Goal: Information Seeking & Learning: Learn about a topic

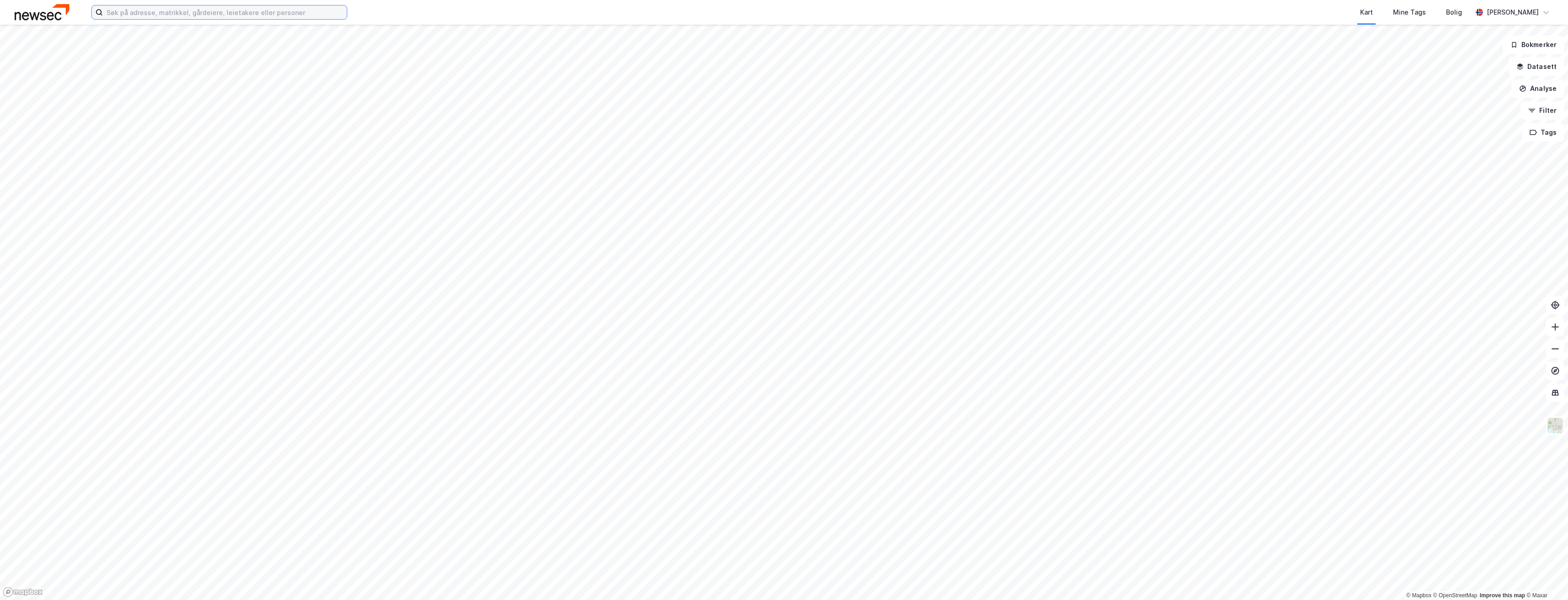
click at [177, 16] on input at bounding box center [225, 13] width 244 height 13
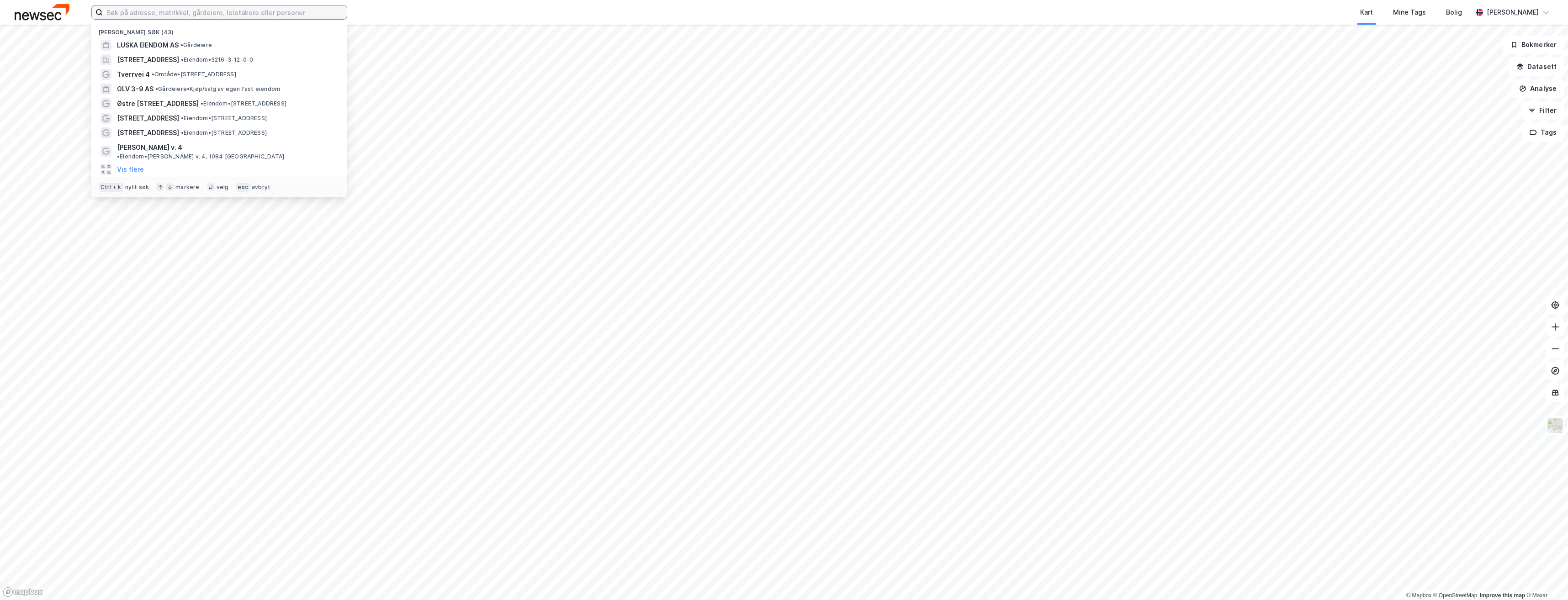
click at [192, 13] on input at bounding box center [225, 13] width 244 height 13
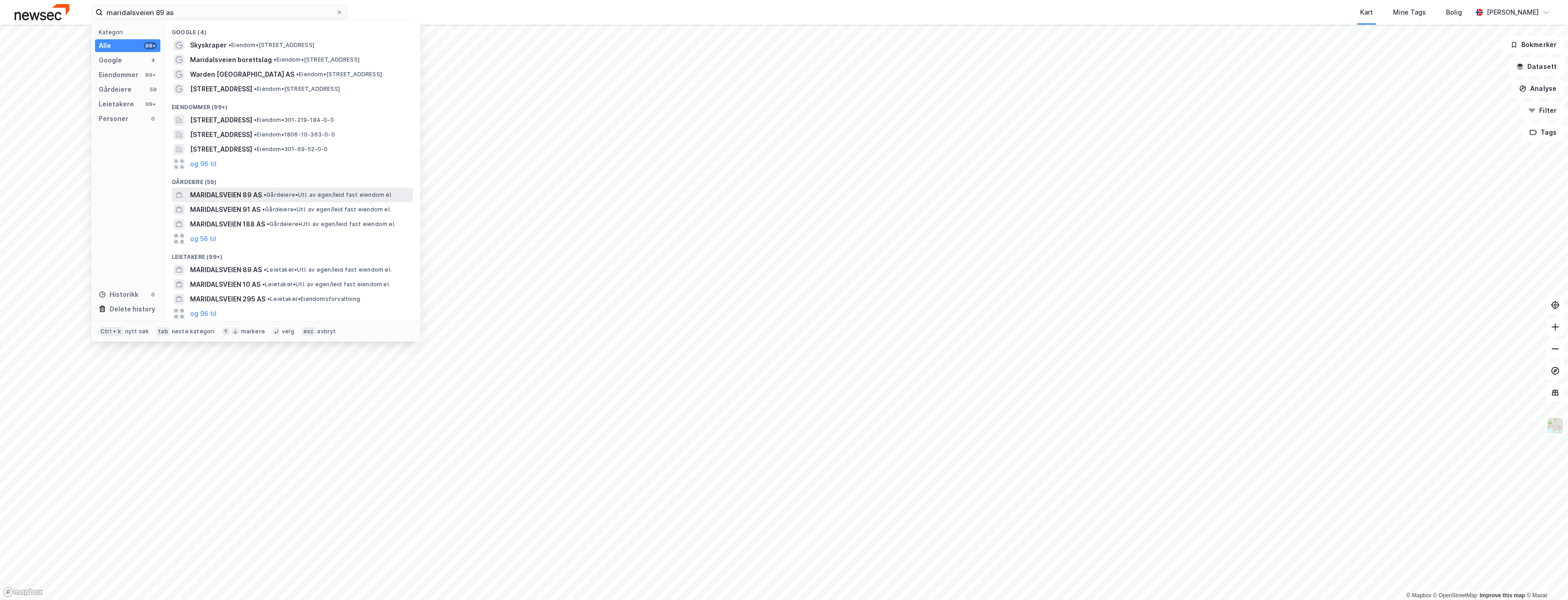
click at [229, 195] on span "MARIDALSVEIEN 89 AS" at bounding box center [226, 195] width 72 height 11
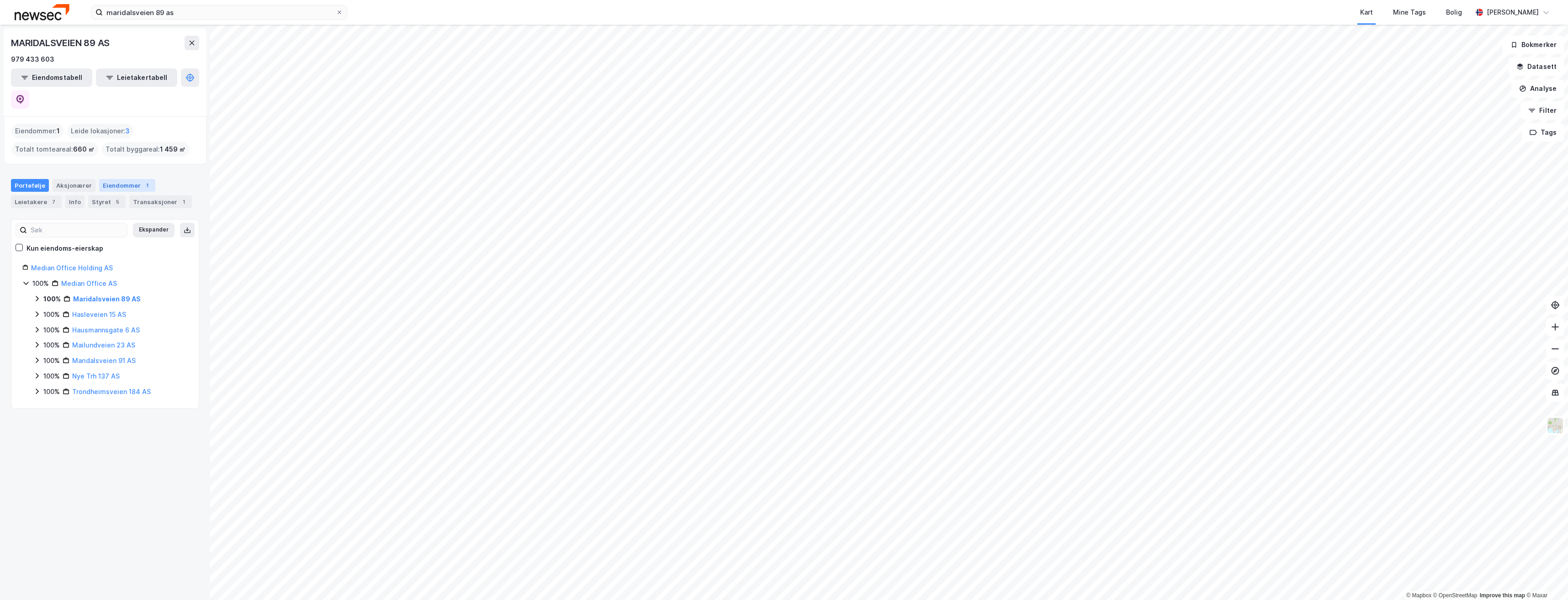
click at [120, 179] on div "Eiendommer 1" at bounding box center [127, 185] width 56 height 13
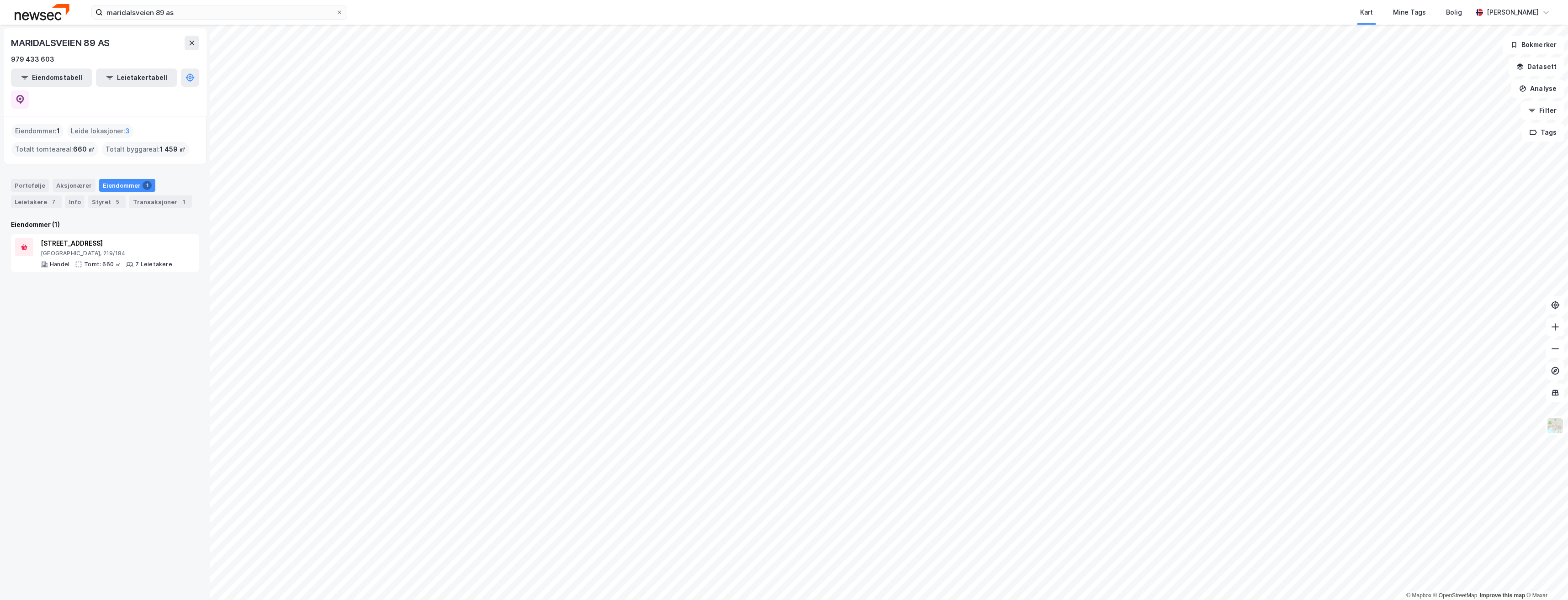
drag, startPoint x: 428, startPoint y: 13, endPoint x: 747, endPoint y: 1, distance: 319.2
click at [677, 8] on div "Kart Mine Tags Bolig" at bounding box center [932, 12] width 1081 height 24
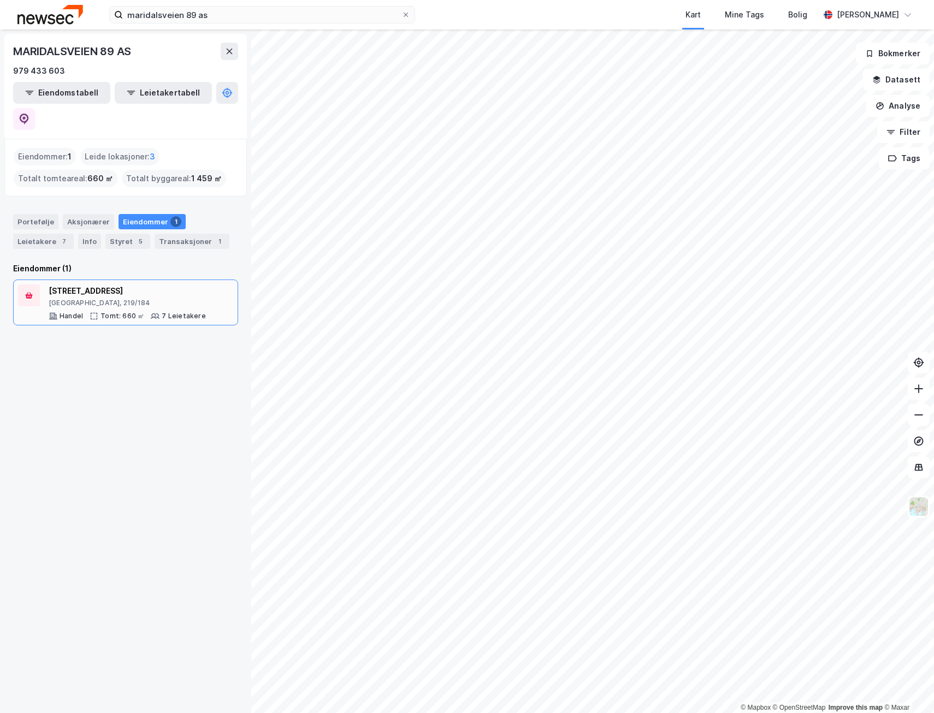
click at [87, 285] on div "[STREET_ADDRESS]" at bounding box center [127, 291] width 157 height 13
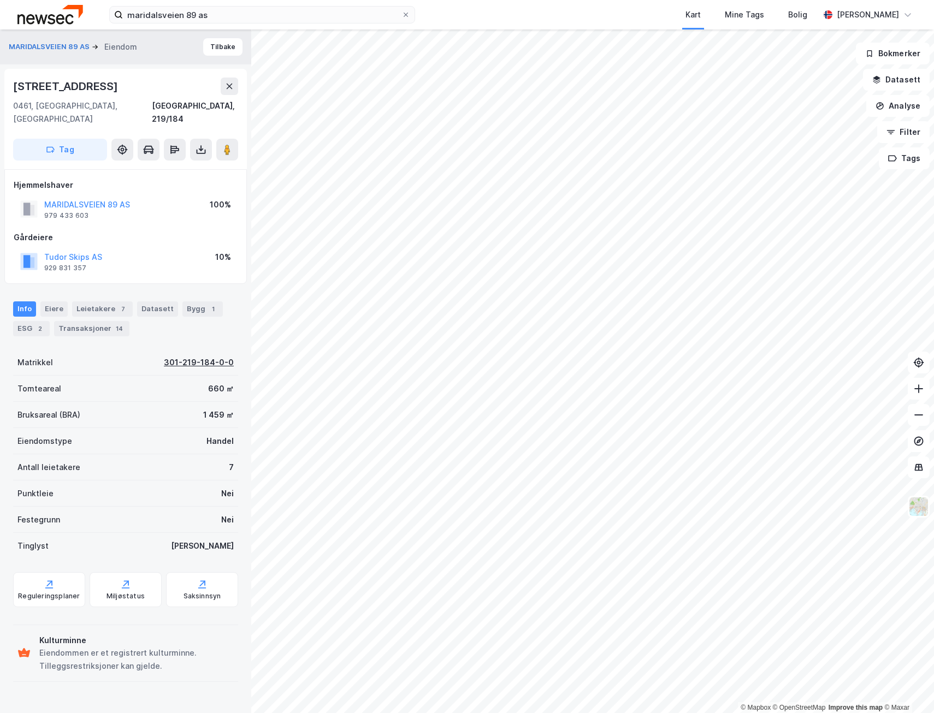
click at [190, 356] on div "301-219-184-0-0" at bounding box center [199, 362] width 70 height 13
click at [190, 302] on div "Bygg 1" at bounding box center [202, 309] width 40 height 15
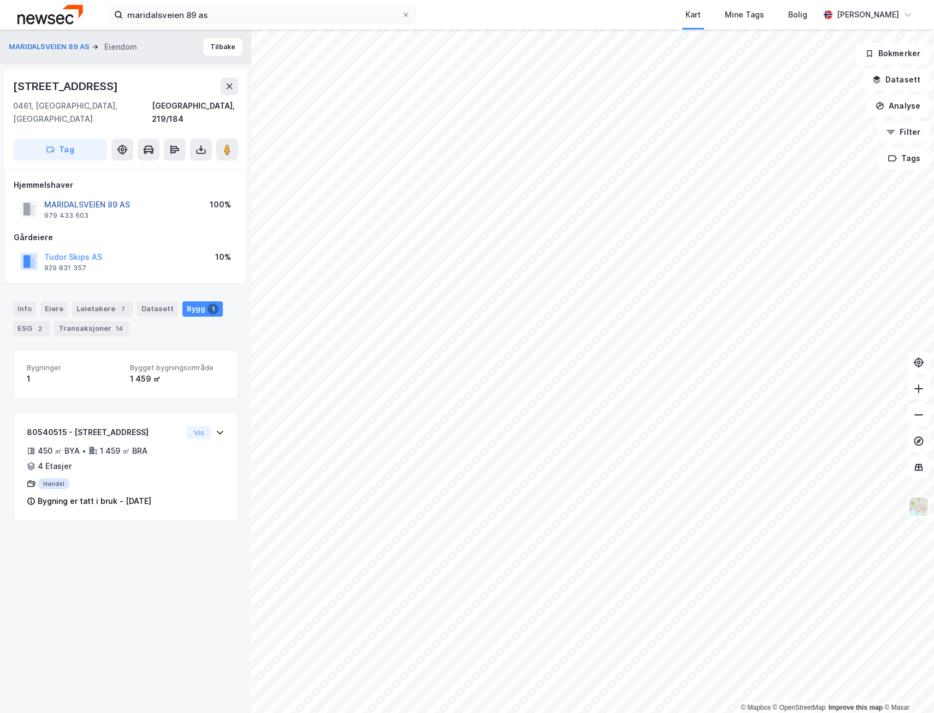
click at [0, 0] on button "MARIDALSVEIEN 89 AS" at bounding box center [0, 0] width 0 height 0
click at [152, 302] on div "Datasett" at bounding box center [157, 309] width 41 height 15
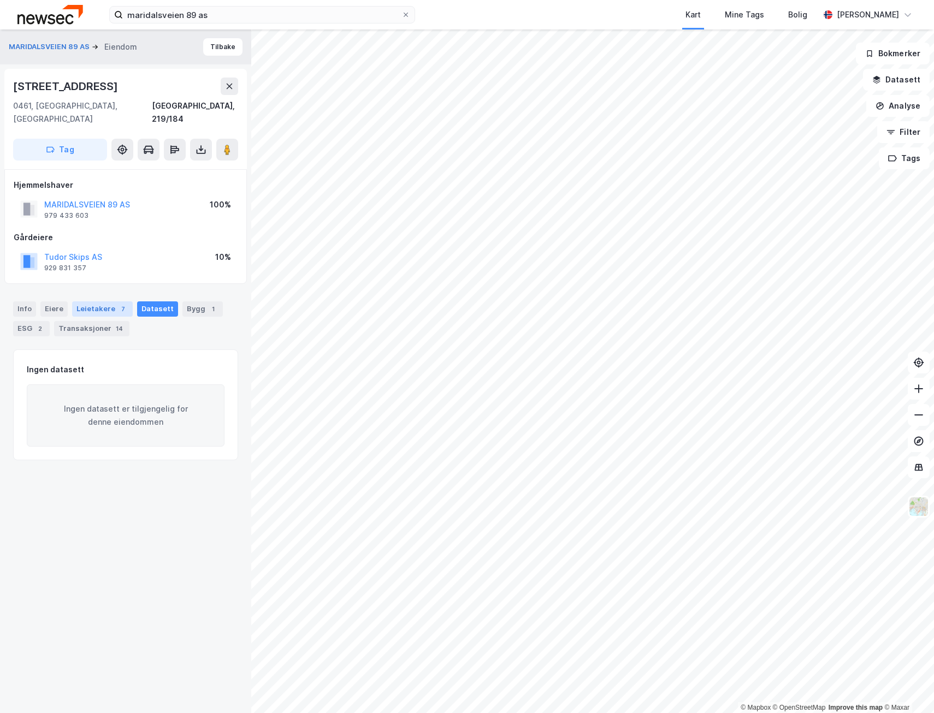
click at [112, 302] on div "Leietakere 7" at bounding box center [102, 309] width 61 height 15
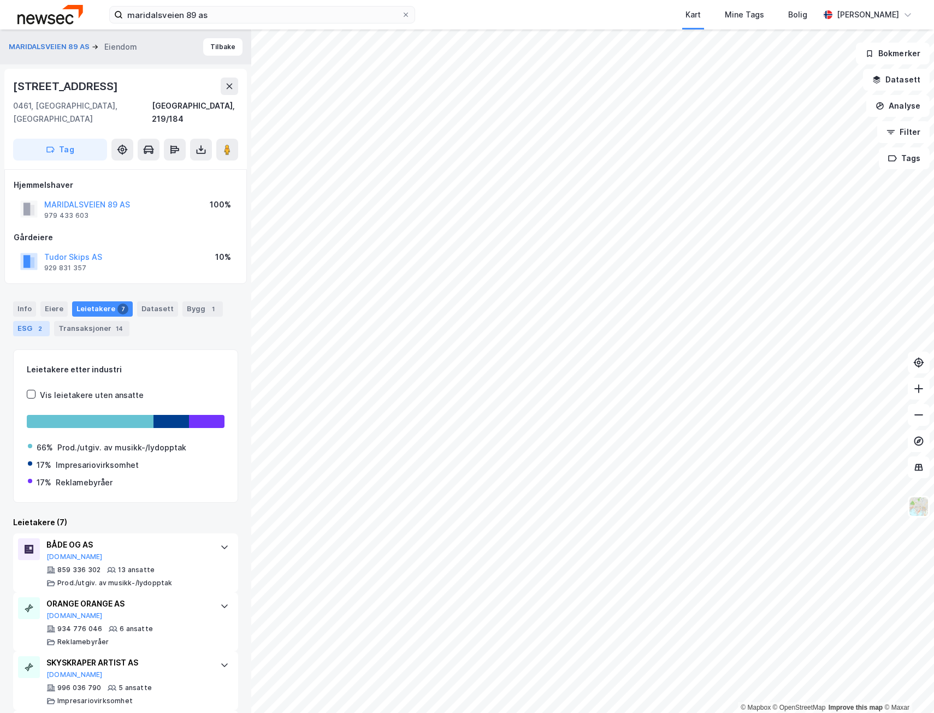
click at [36, 323] on div "2" at bounding box center [39, 328] width 11 height 11
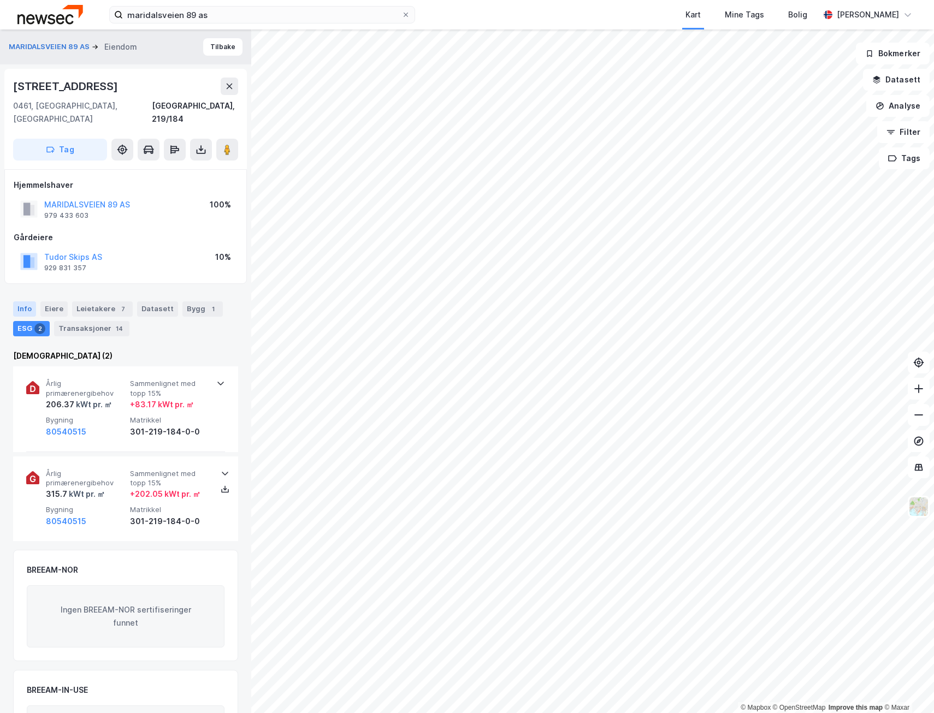
click at [23, 302] on div "Info" at bounding box center [24, 309] width 23 height 15
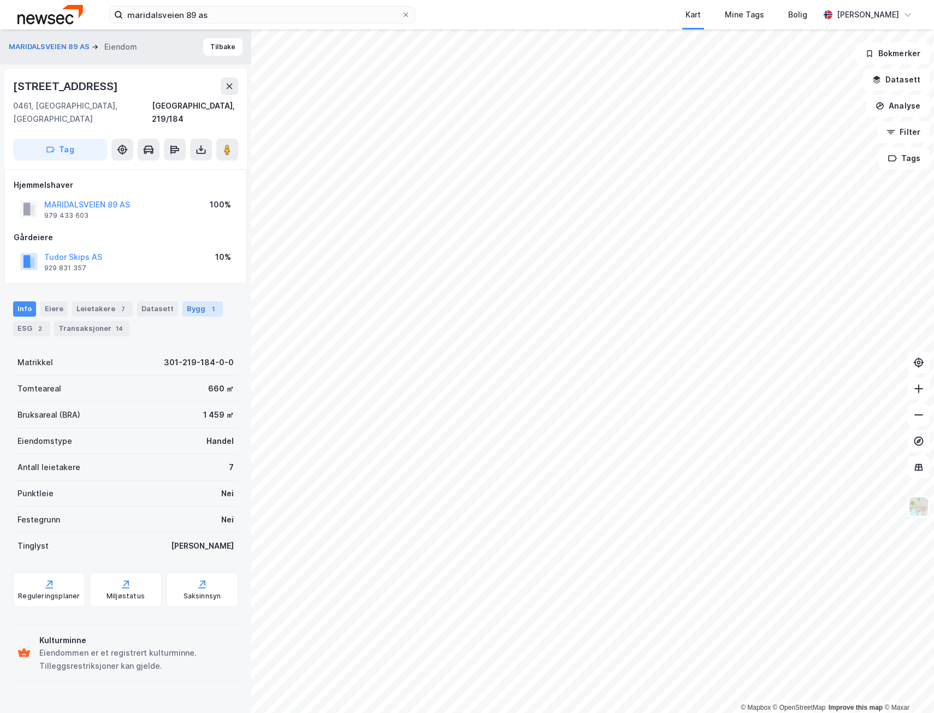
click at [185, 302] on div "Bygg 1" at bounding box center [202, 309] width 40 height 15
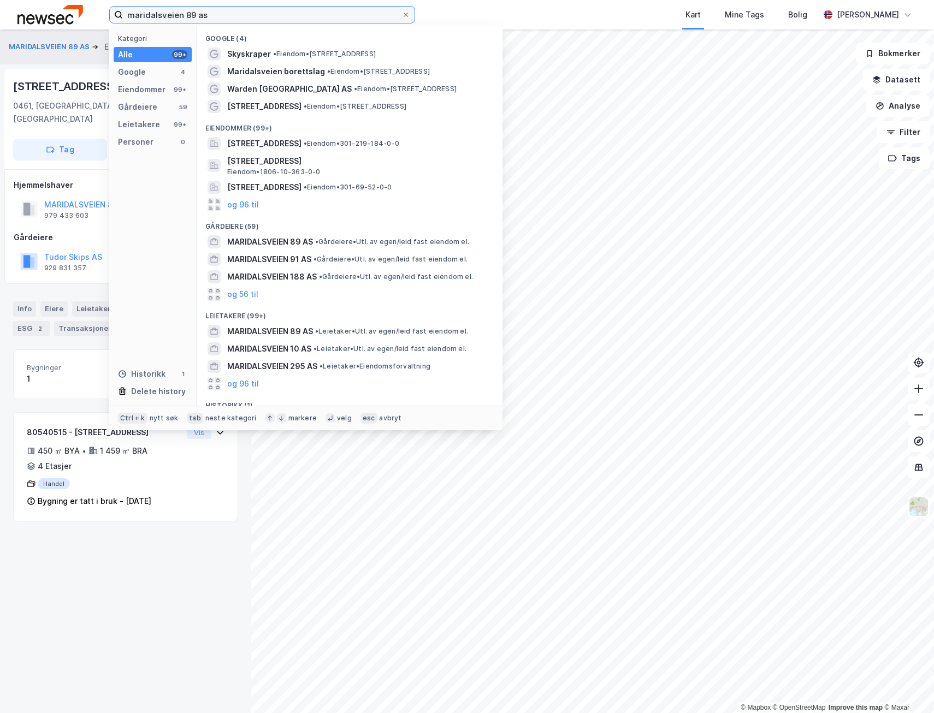
click at [194, 14] on input "maridalsveien 89 as" at bounding box center [262, 15] width 279 height 16
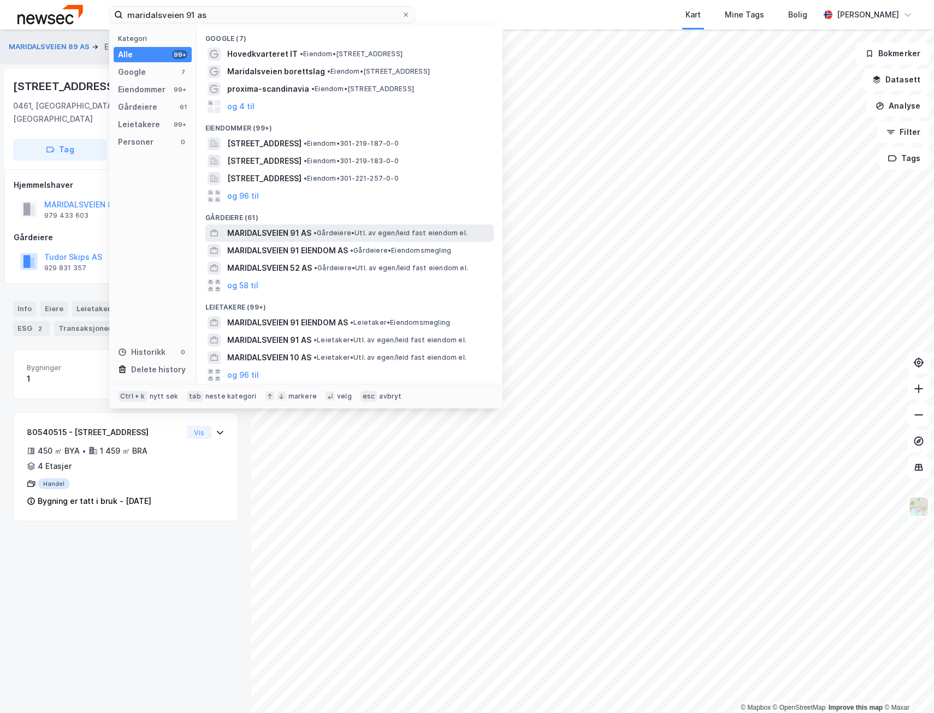
click at [257, 235] on span "MARIDALSVEIEN 91 AS" at bounding box center [269, 233] width 84 height 13
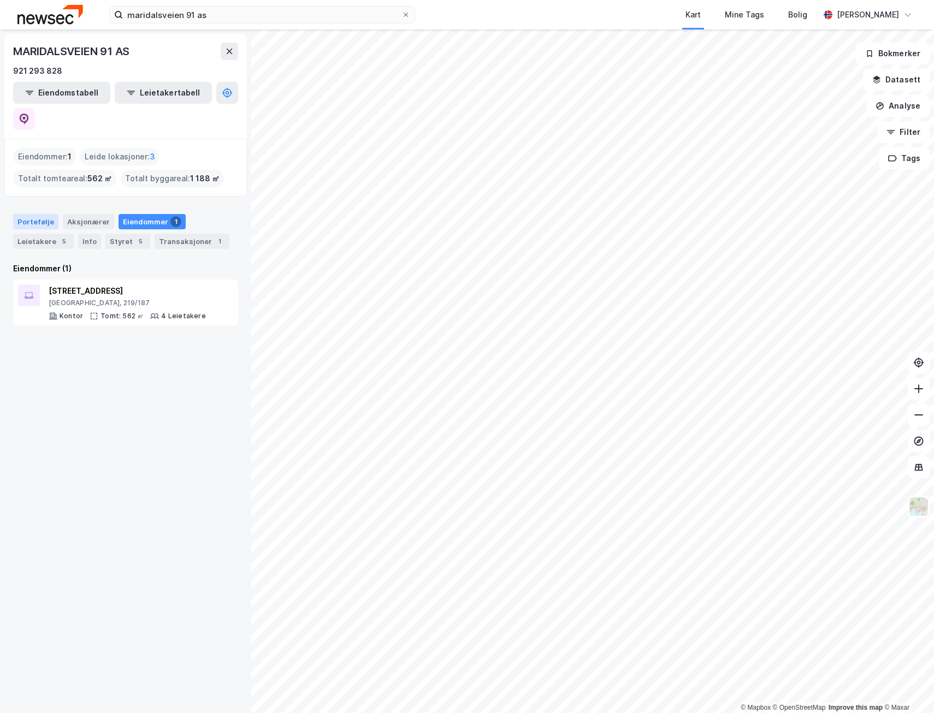
click at [30, 214] on div "Portefølje" at bounding box center [35, 221] width 45 height 15
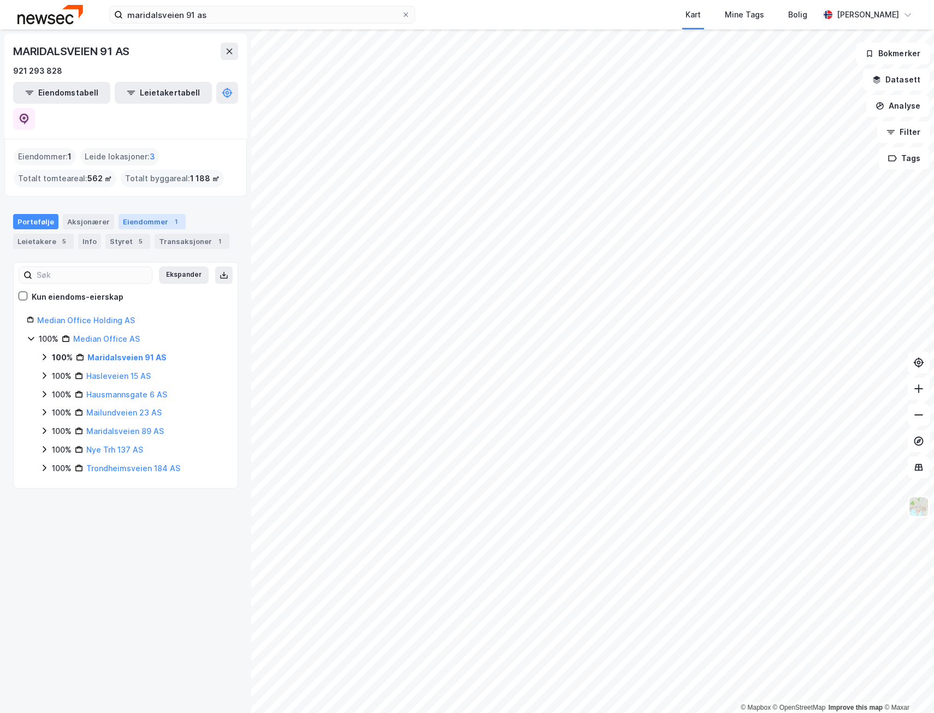
click at [123, 214] on div "Eiendommer 1" at bounding box center [152, 221] width 67 height 15
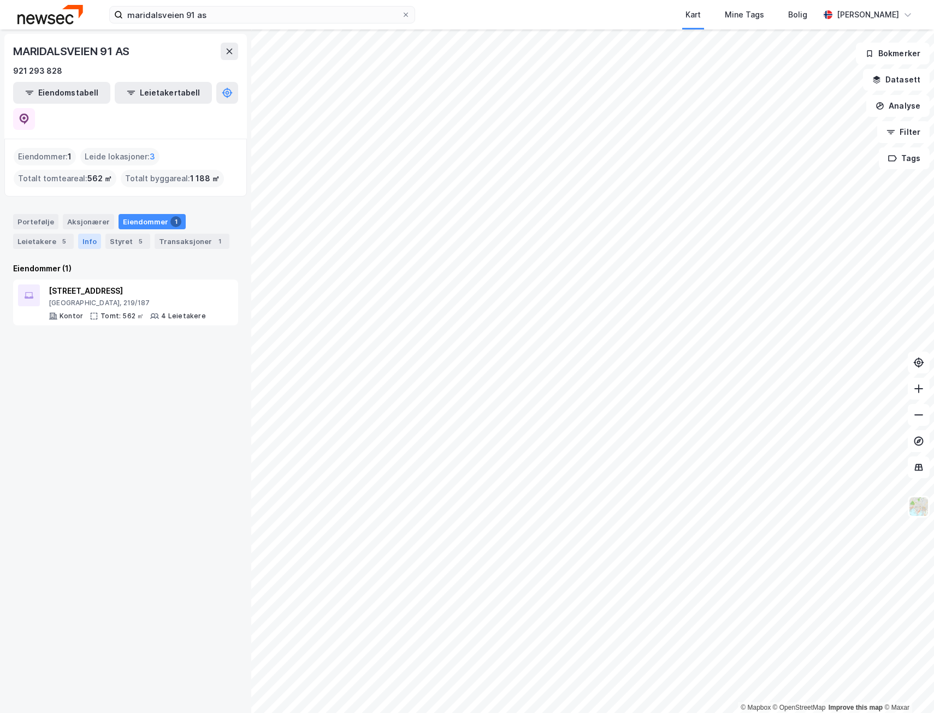
click at [87, 234] on div "Info" at bounding box center [89, 241] width 23 height 15
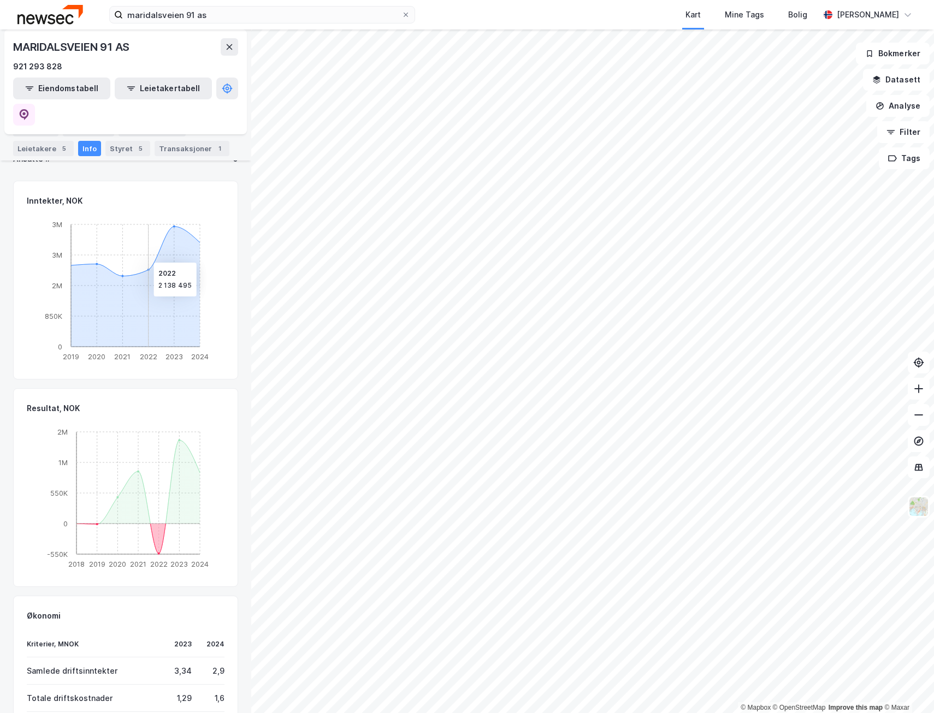
scroll to position [101, 0]
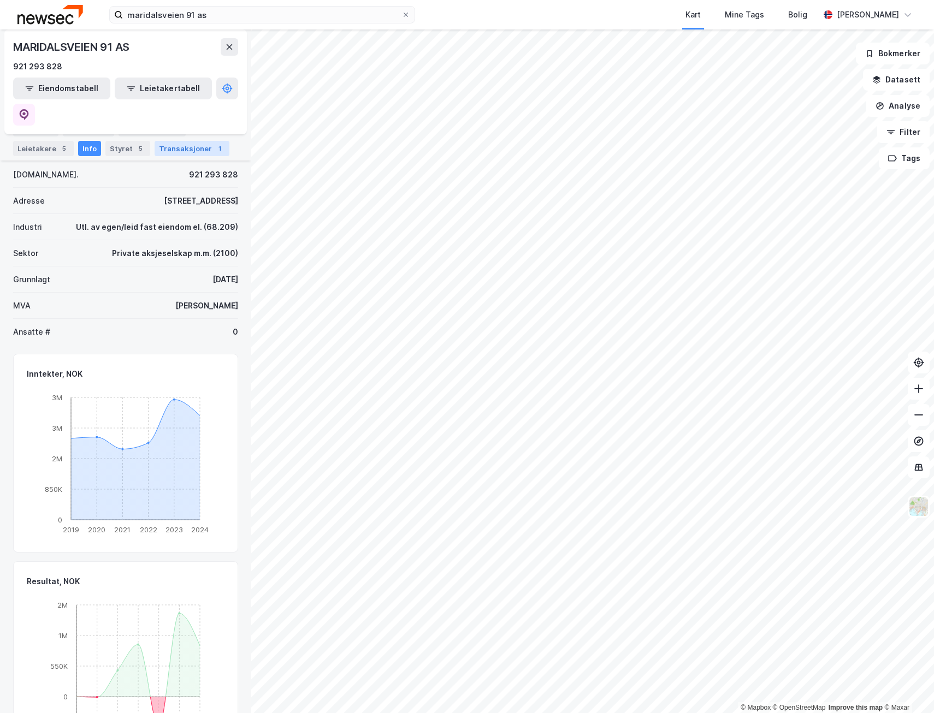
click at [174, 151] on div "Transaksjoner 1" at bounding box center [192, 148] width 75 height 15
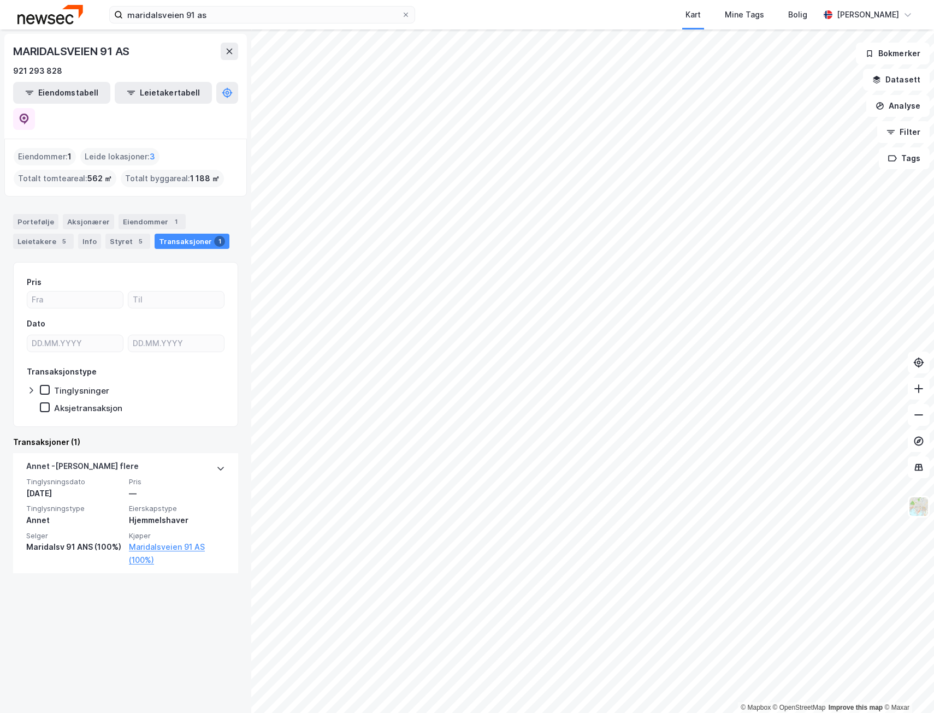
click at [61, 148] on div "Eiendommer : 1" at bounding box center [45, 156] width 62 height 17
click at [115, 148] on div "Leide lokasjoner : 3" at bounding box center [119, 156] width 79 height 17
click at [41, 170] on div "Totalt tomteareal : 562 ㎡" at bounding box center [65, 178] width 103 height 17
click at [35, 214] on div "Portefølje" at bounding box center [35, 221] width 45 height 15
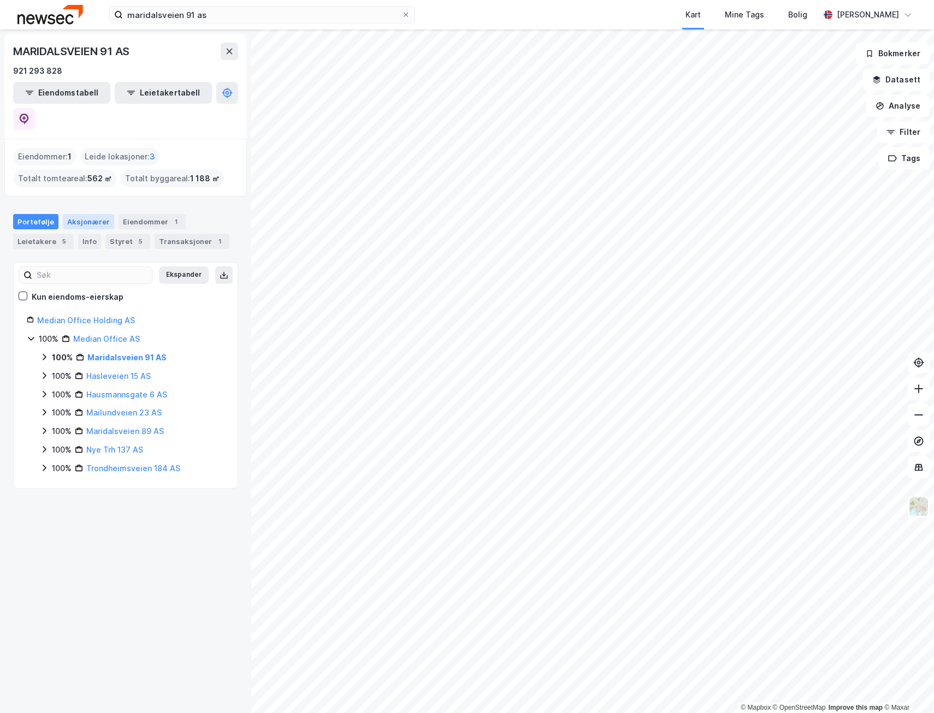
click at [82, 214] on div "Aksjonærer" at bounding box center [88, 221] width 51 height 15
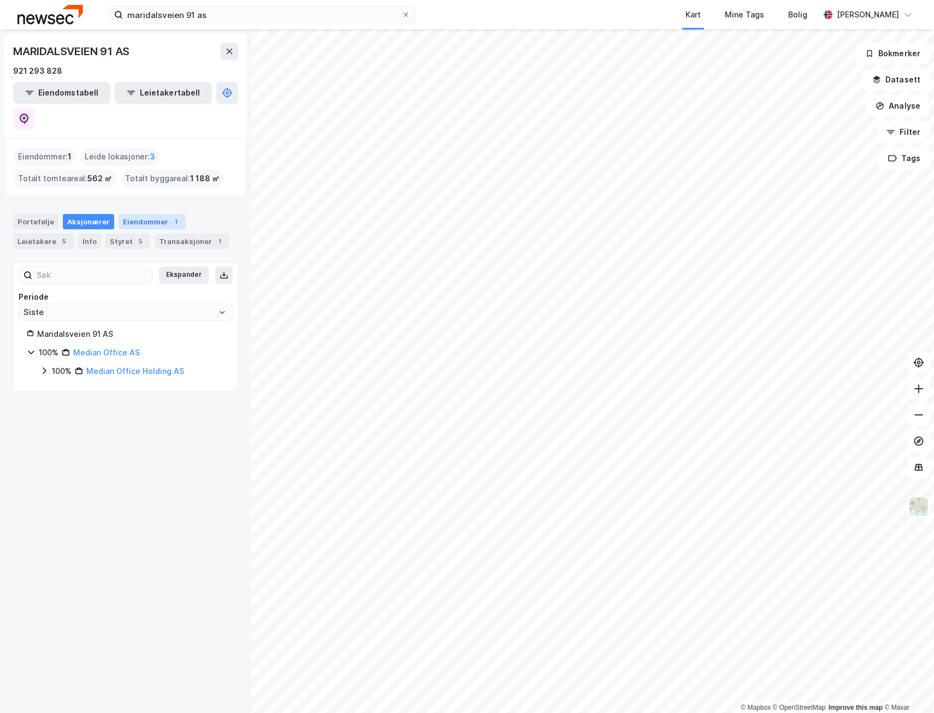
click at [143, 214] on div "Eiendommer 1" at bounding box center [152, 221] width 67 height 15
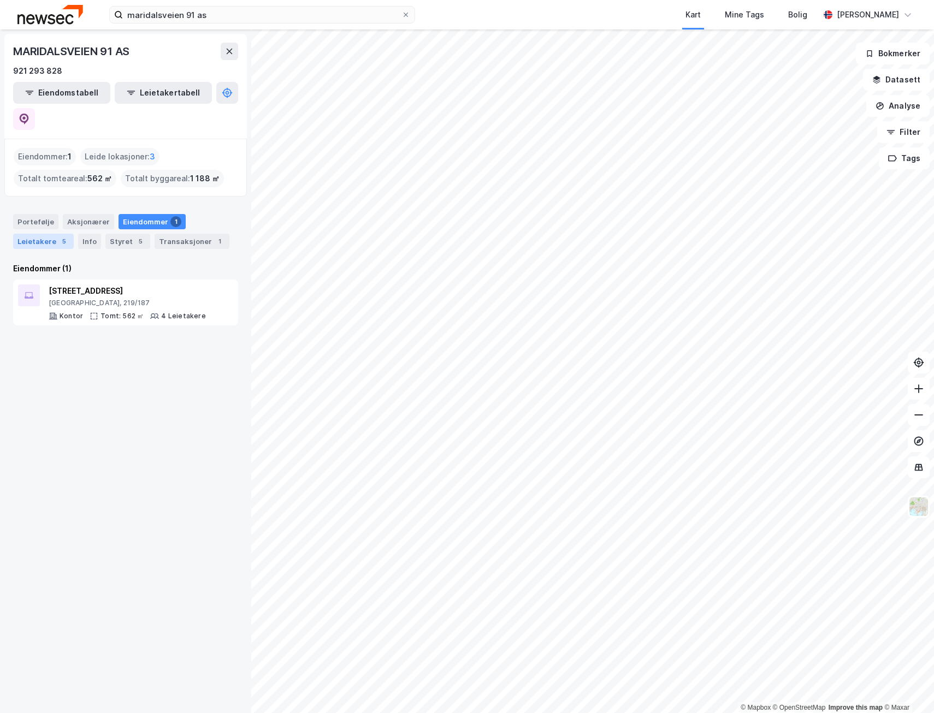
click at [47, 234] on div "Leietakere 5" at bounding box center [43, 241] width 61 height 15
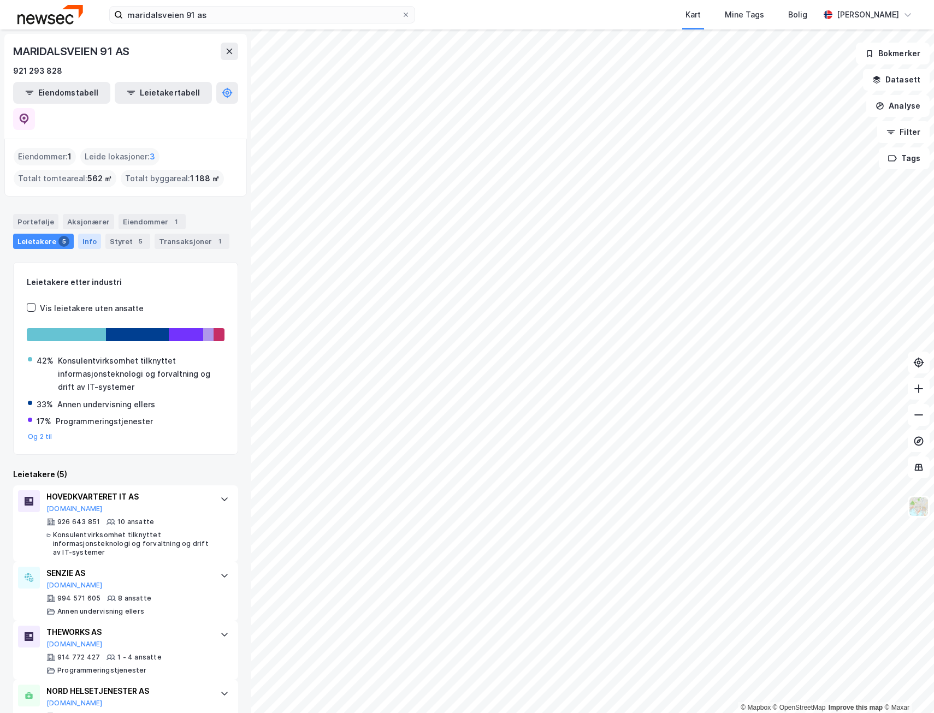
click at [86, 234] on div "Info" at bounding box center [89, 241] width 23 height 15
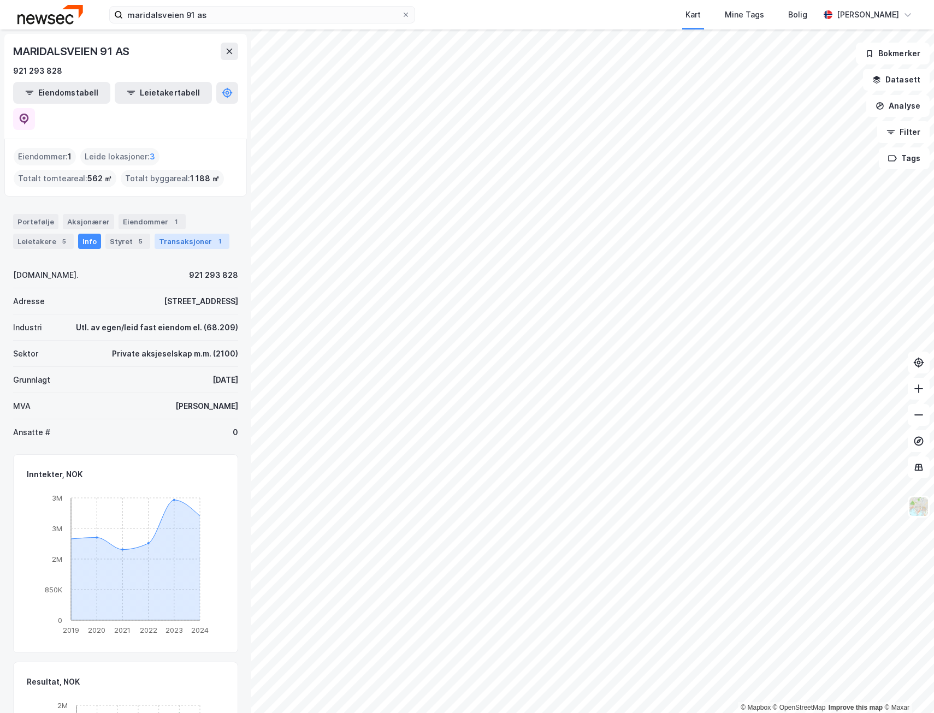
click at [214, 236] on div "1" at bounding box center [219, 241] width 11 height 11
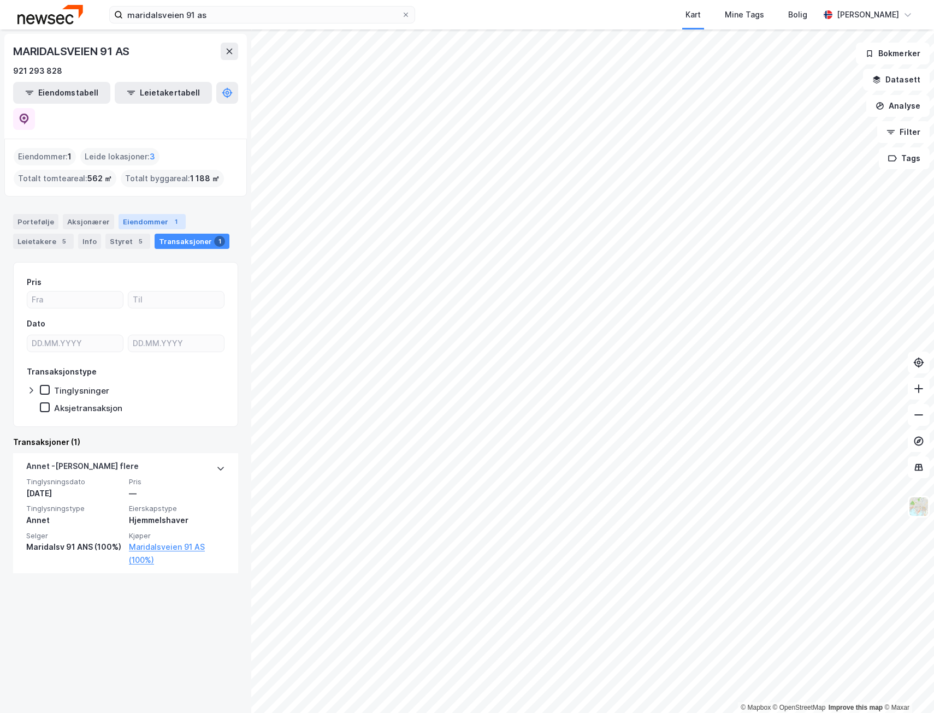
click at [150, 214] on div "Eiendommer 1" at bounding box center [152, 221] width 67 height 15
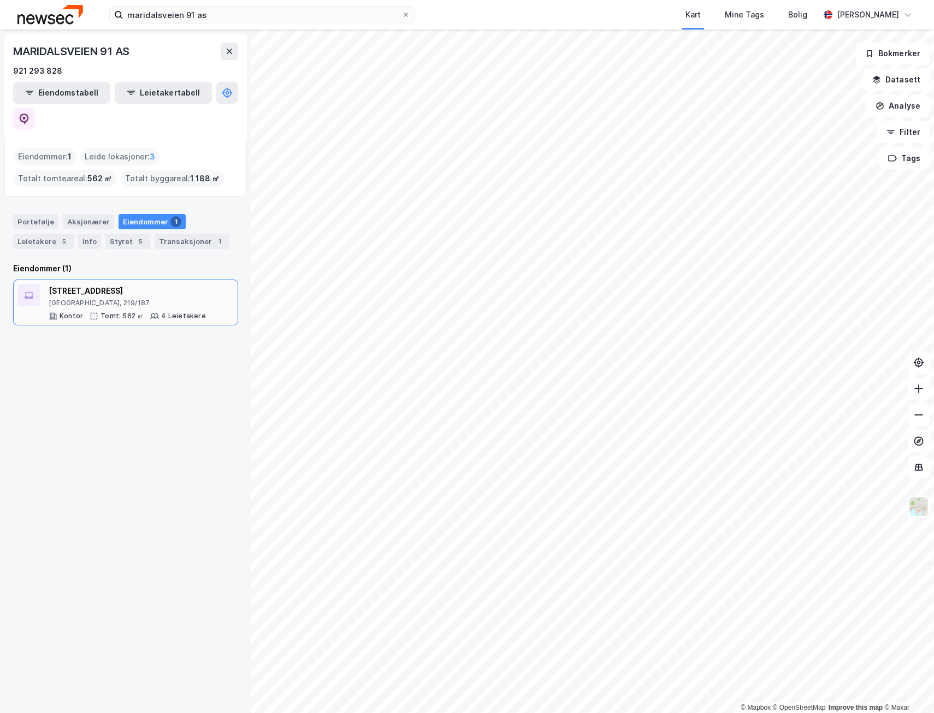
click at [146, 285] on div "[STREET_ADDRESS]" at bounding box center [127, 291] width 157 height 13
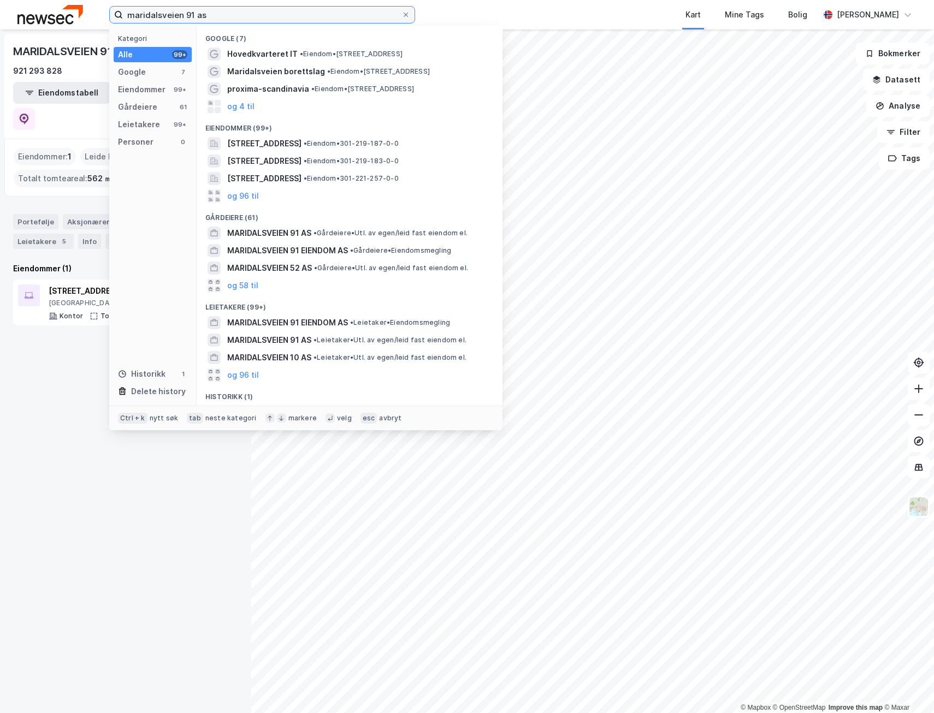
click at [331, 22] on input "maridalsveien 91 as" at bounding box center [262, 15] width 279 height 16
click at [155, 374] on div "Historikk" at bounding box center [142, 374] width 48 height 13
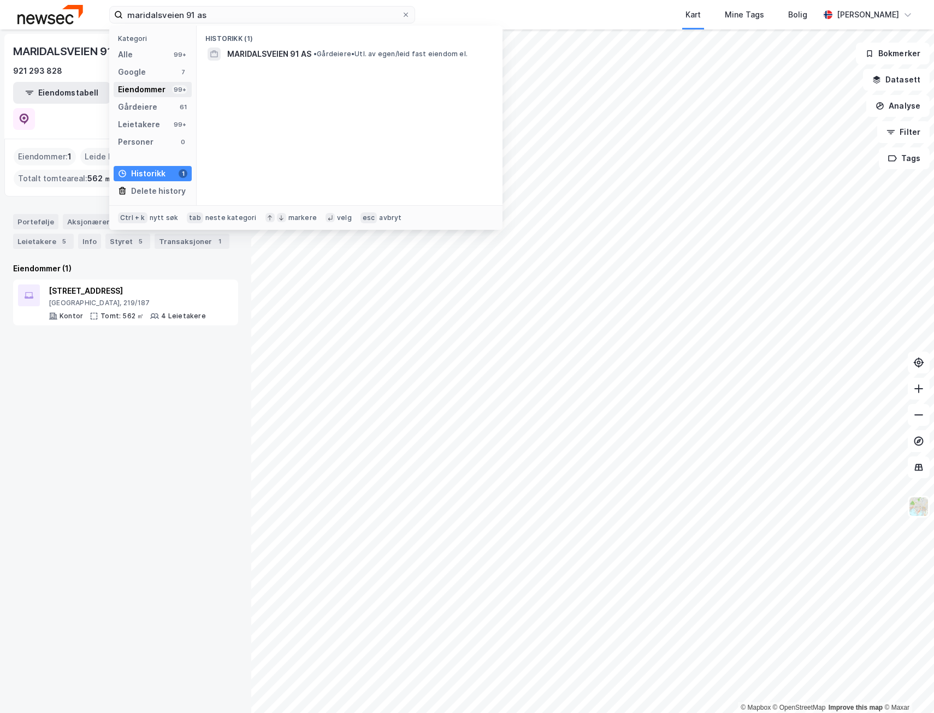
click at [141, 91] on div "Eiendommer" at bounding box center [142, 89] width 48 height 13
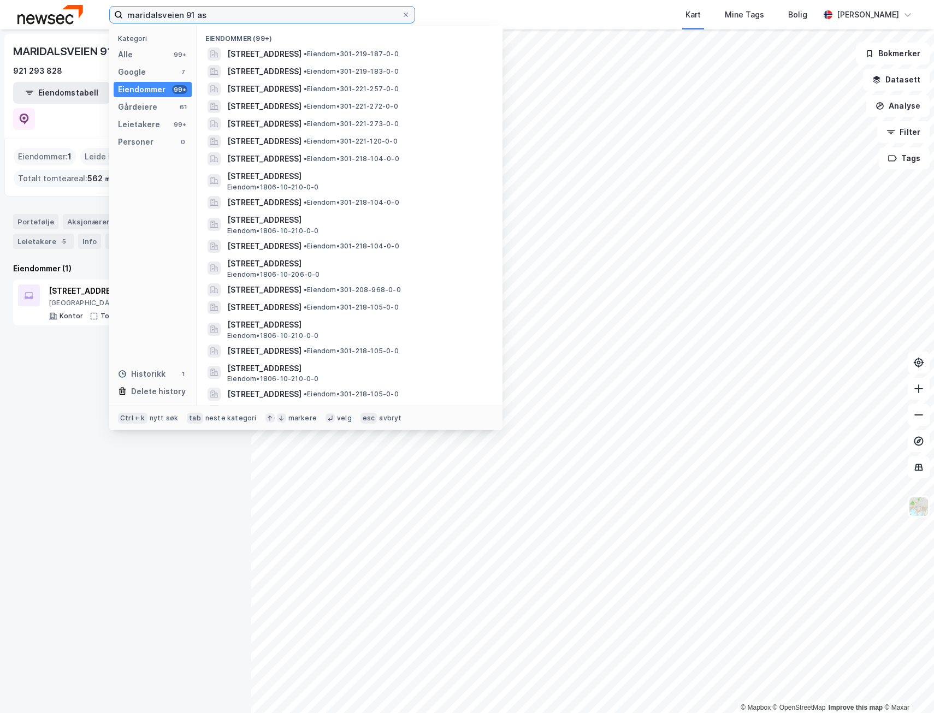
drag, startPoint x: 257, startPoint y: 14, endPoint x: 28, endPoint y: 15, distance: 229.4
click at [28, 15] on div "maridalsveien 91 as Kategori Alle 99+ Google 7 Eiendommer 99+ Gårdeiere 61 Leie…" at bounding box center [467, 14] width 934 height 29
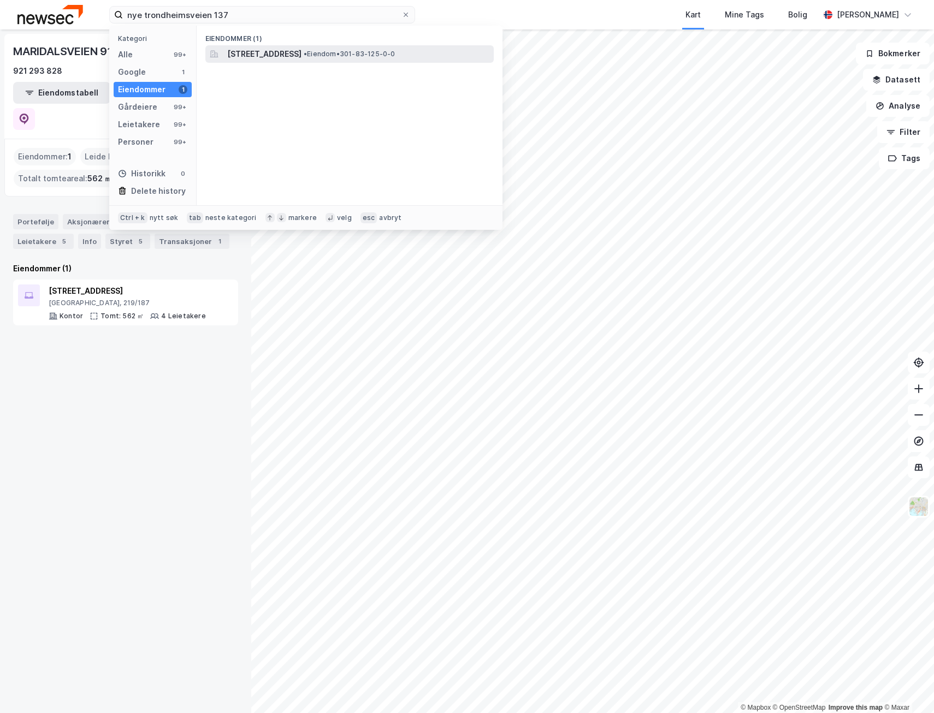
click at [299, 54] on span "[STREET_ADDRESS]" at bounding box center [264, 54] width 74 height 13
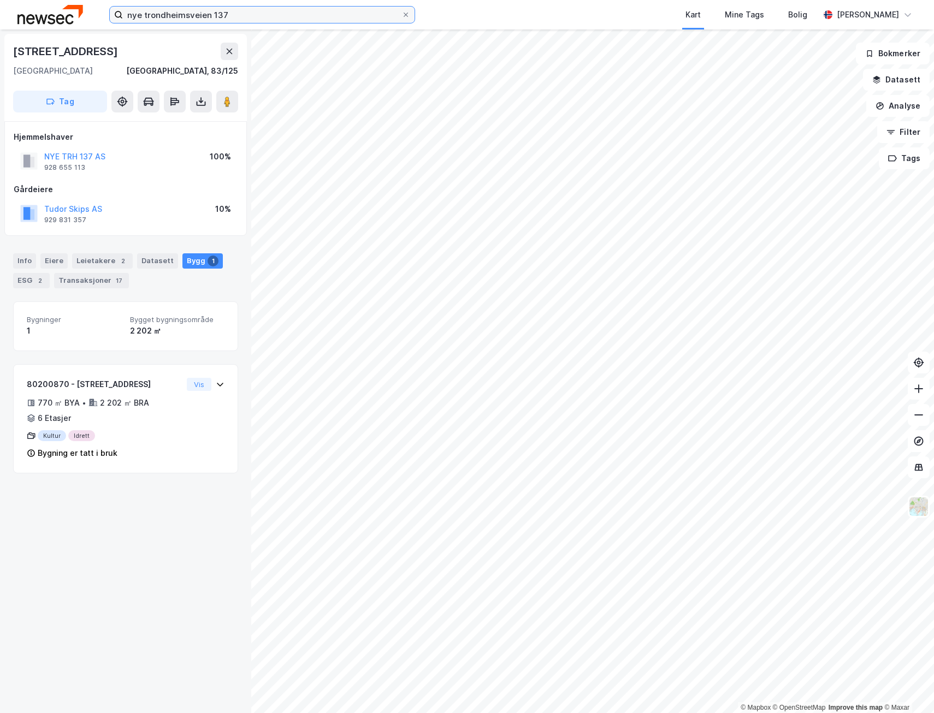
click at [253, 15] on input "nye trondheimsveien 137" at bounding box center [262, 15] width 279 height 16
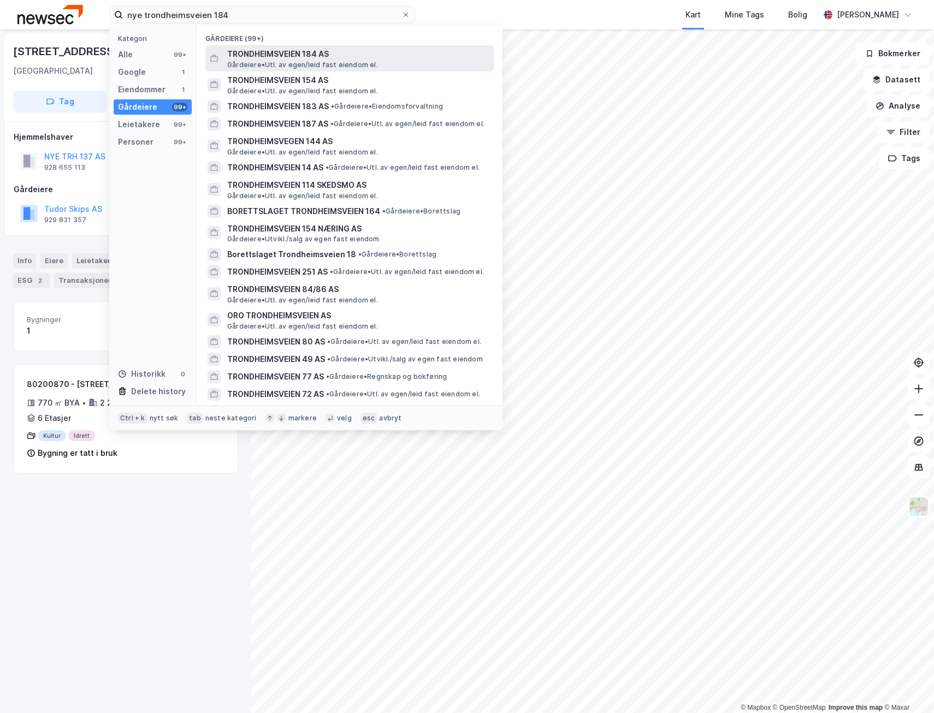
click at [278, 57] on span "TRONDHEIMSVEIEN 184 AS" at bounding box center [358, 54] width 262 height 13
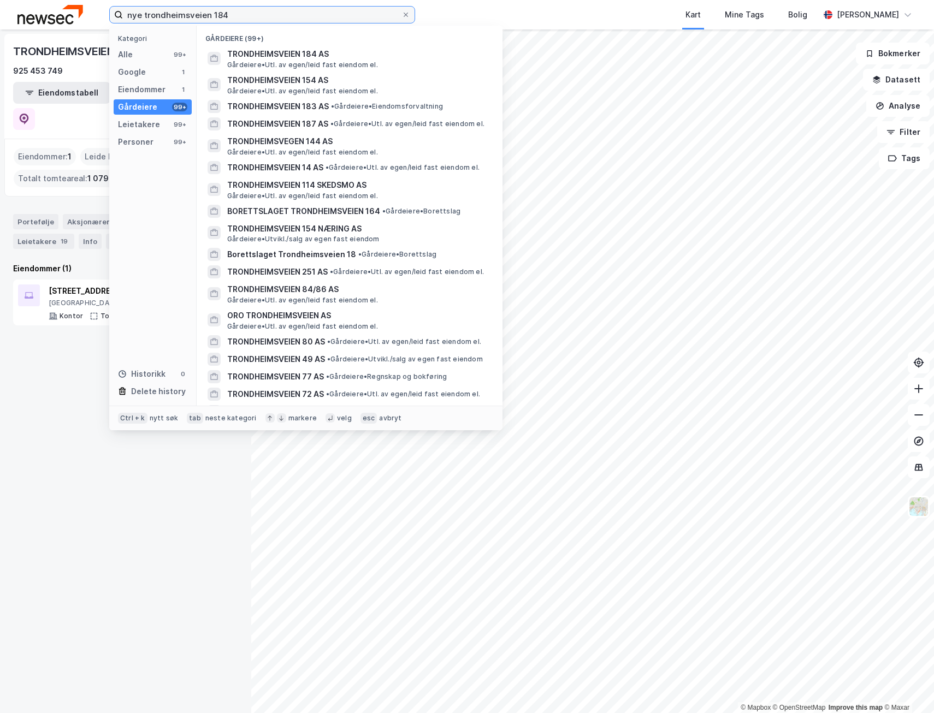
drag, startPoint x: 233, startPoint y: 16, endPoint x: 35, endPoint y: 14, distance: 197.8
click at [35, 14] on div "nye trondheimsveien 184 Kategori Alle 99+ Google 1 Eiendommer 1 Gårdeiere 99+ L…" at bounding box center [467, 14] width 934 height 29
click at [235, 15] on input "nye trondheimsveien 184" at bounding box center [262, 15] width 279 height 16
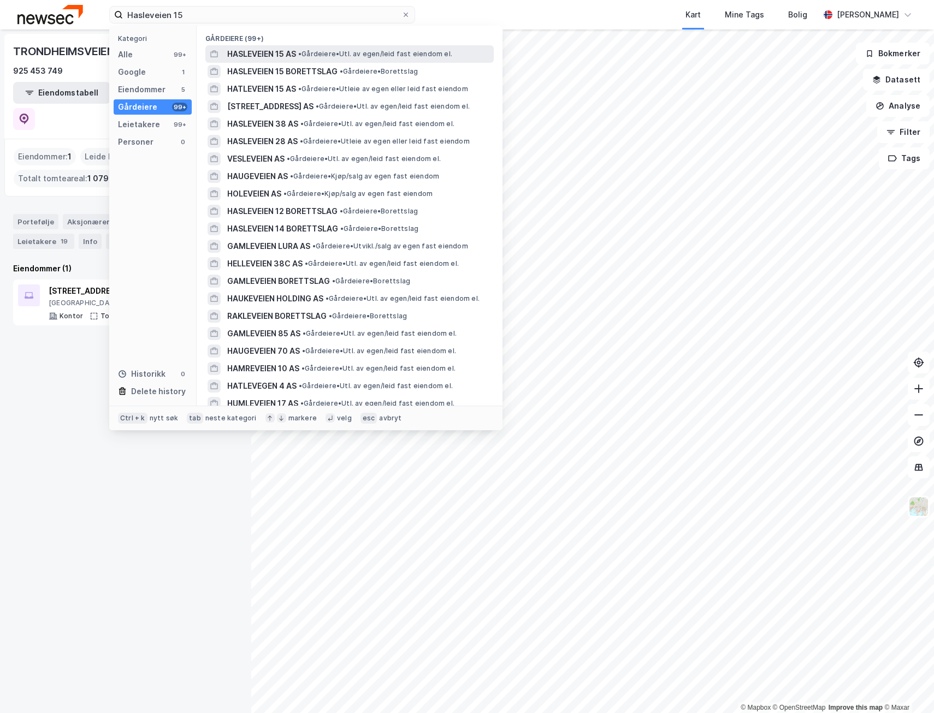
click at [273, 50] on span "HASLEVEIEN 15 AS" at bounding box center [261, 54] width 69 height 13
drag, startPoint x: 293, startPoint y: 15, endPoint x: 66, endPoint y: 3, distance: 227.6
click at [66, 3] on div "Hasleveien 15 Kategori Alle 99+ Google 1 Eiendommer 5 Gårdeiere 99+ Leietakere …" at bounding box center [467, 14] width 934 height 29
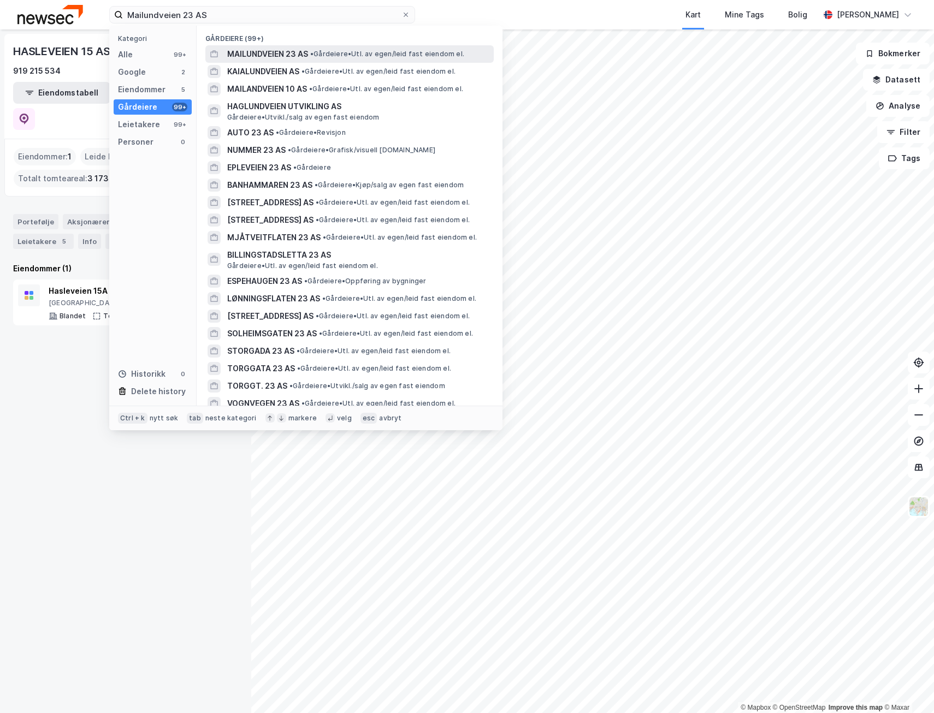
click at [297, 57] on span "MAILUNDVEIEN 23 AS" at bounding box center [267, 54] width 81 height 13
drag, startPoint x: 225, startPoint y: 15, endPoint x: 46, endPoint y: 18, distance: 178.7
click at [46, 18] on div "Mailundveien 23 AS Kategori Alle 99+ Google 2 Eiendommer 5 Gårdeiere 99+ Leieta…" at bounding box center [467, 14] width 934 height 29
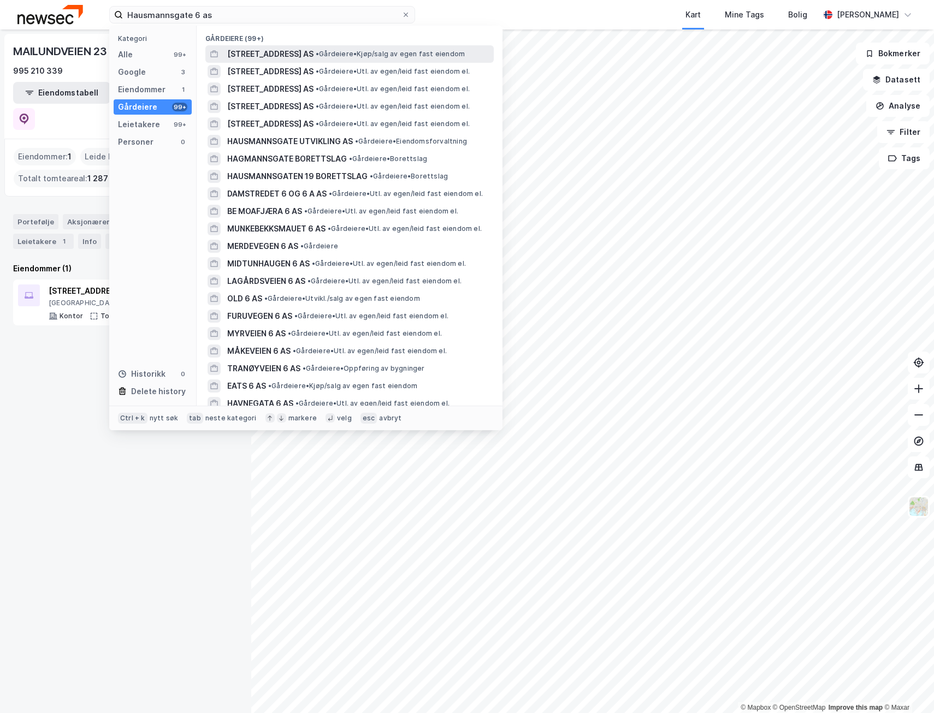
click at [265, 55] on span "[STREET_ADDRESS] AS" at bounding box center [270, 54] width 86 height 13
drag, startPoint x: 223, startPoint y: 15, endPoint x: 33, endPoint y: 15, distance: 189.6
click at [34, 15] on div "[STREET_ADDRESS] as Kategori Alle 99+ Google 3 Eiendommer 1 Gårdeiere 99+ Leiet…" at bounding box center [467, 14] width 934 height 29
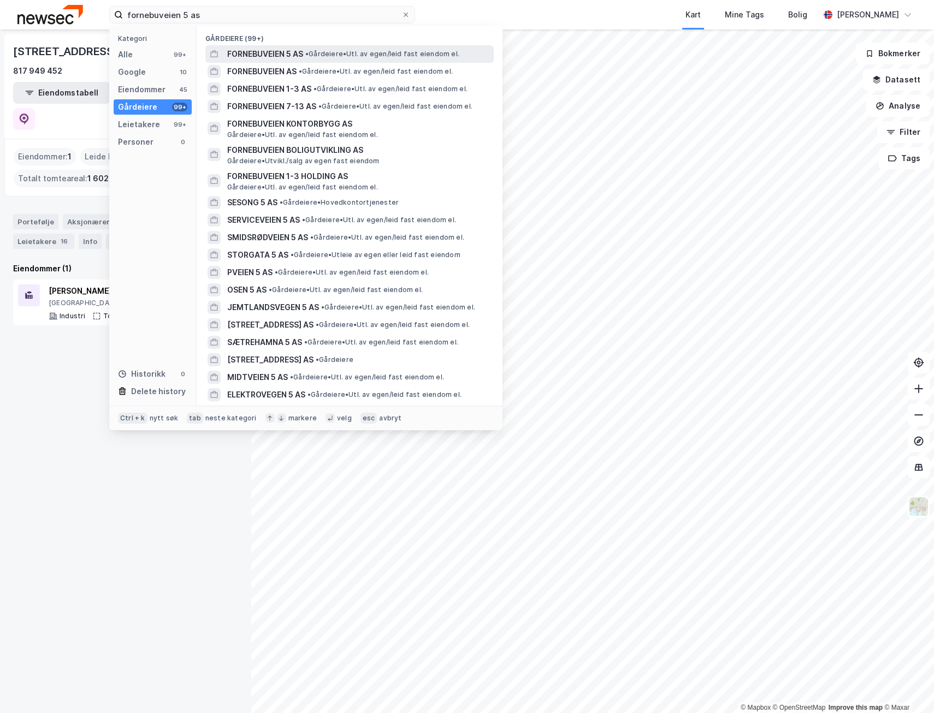
click at [265, 54] on span "FORNEBUVEIEN 5 AS" at bounding box center [265, 54] width 76 height 13
drag, startPoint x: 226, startPoint y: 17, endPoint x: 56, endPoint y: 7, distance: 170.2
click at [56, 7] on div "fornebuveien 5 as Kategori Alle 99+ Google 10 Eiendommer 45 Gårdeiere 99+ Leiet…" at bounding box center [467, 14] width 934 height 29
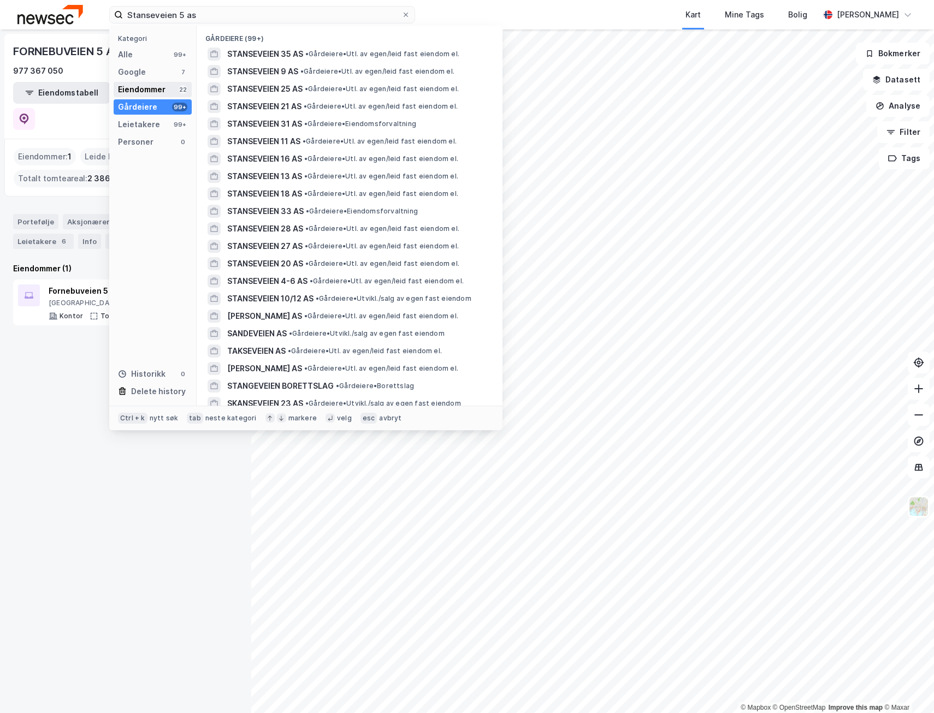
click at [152, 85] on div "Eiendommer" at bounding box center [142, 89] width 48 height 13
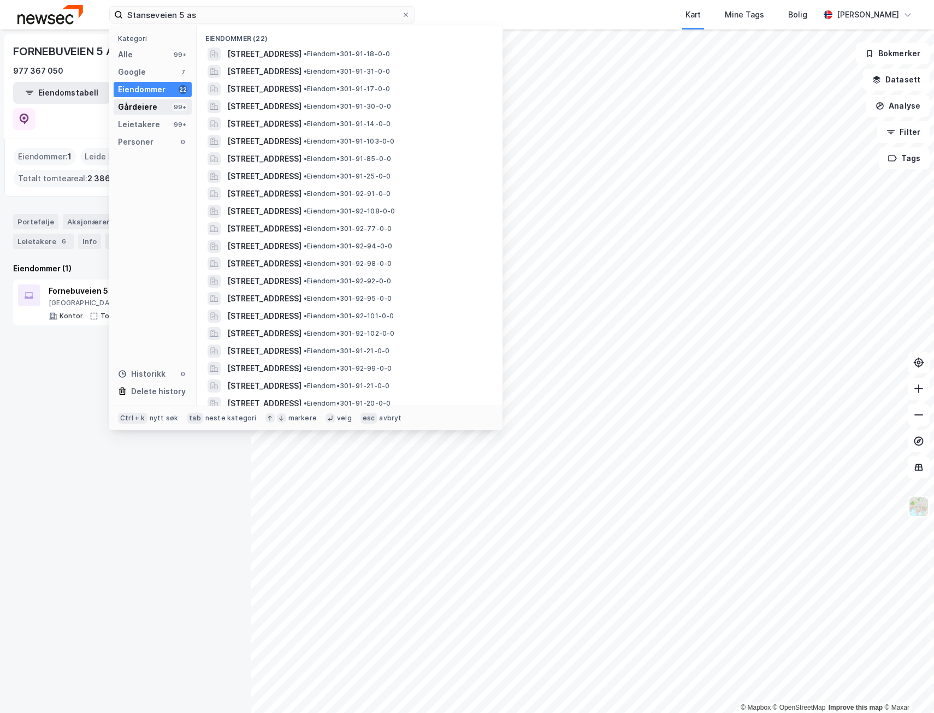
click at [135, 103] on div "Gårdeiere" at bounding box center [137, 107] width 39 height 13
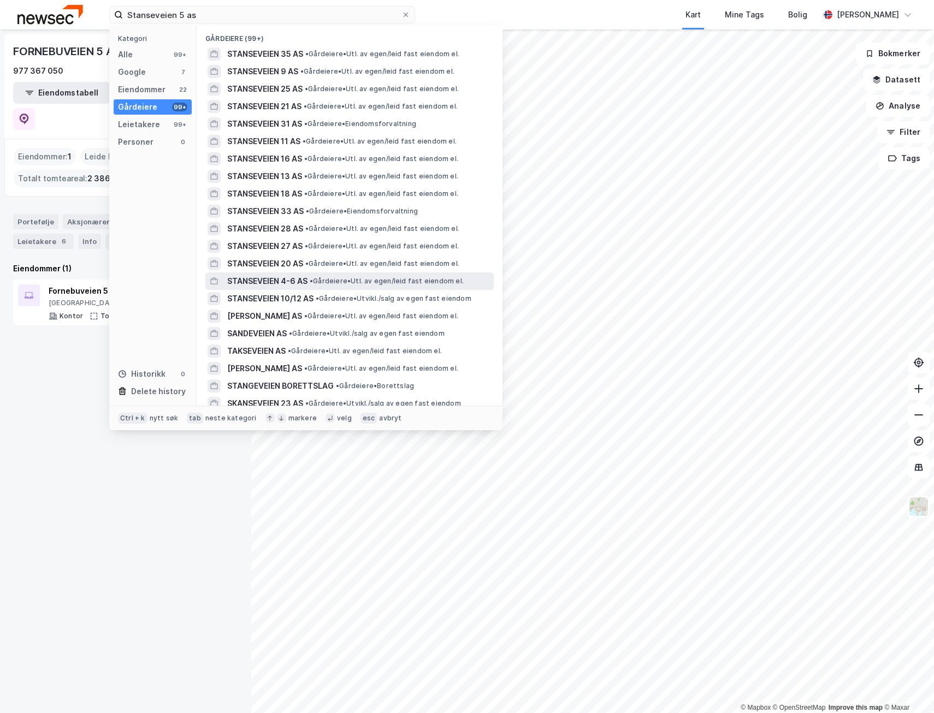
click at [276, 278] on span "STANSEVEIEN 4-6 AS" at bounding box center [267, 281] width 80 height 13
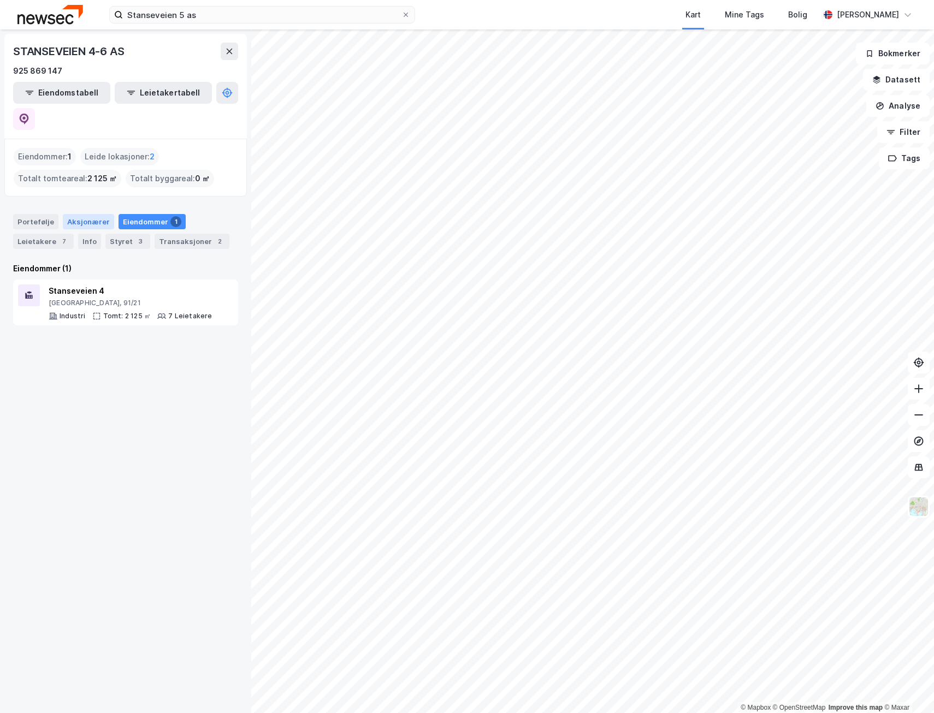
click at [86, 214] on div "Aksjonærer" at bounding box center [88, 221] width 51 height 15
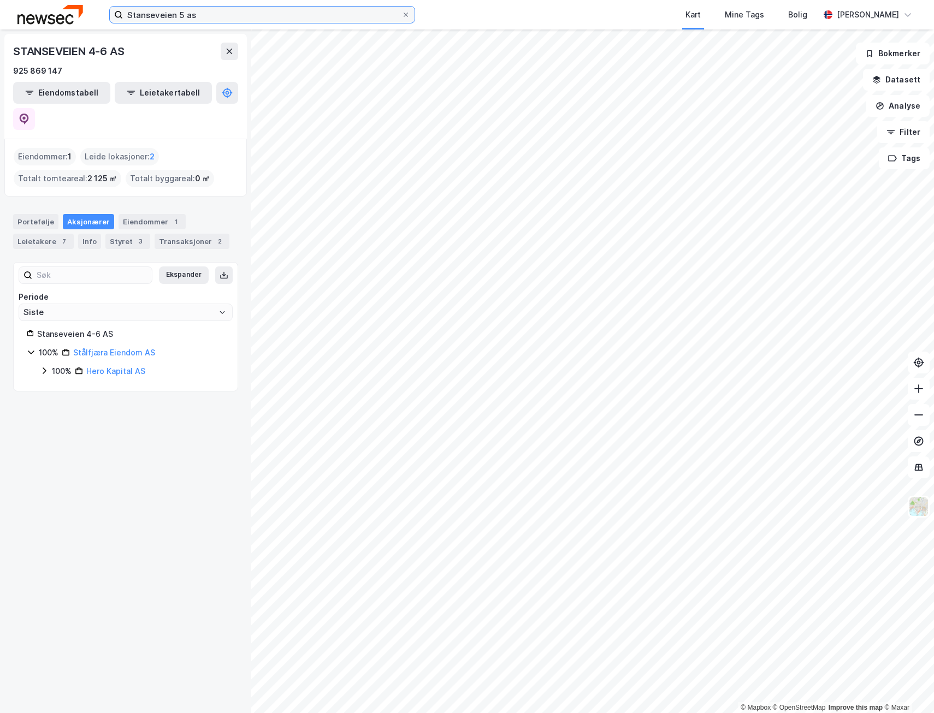
click at [206, 14] on input "Stanseveien 5 as" at bounding box center [262, 15] width 279 height 16
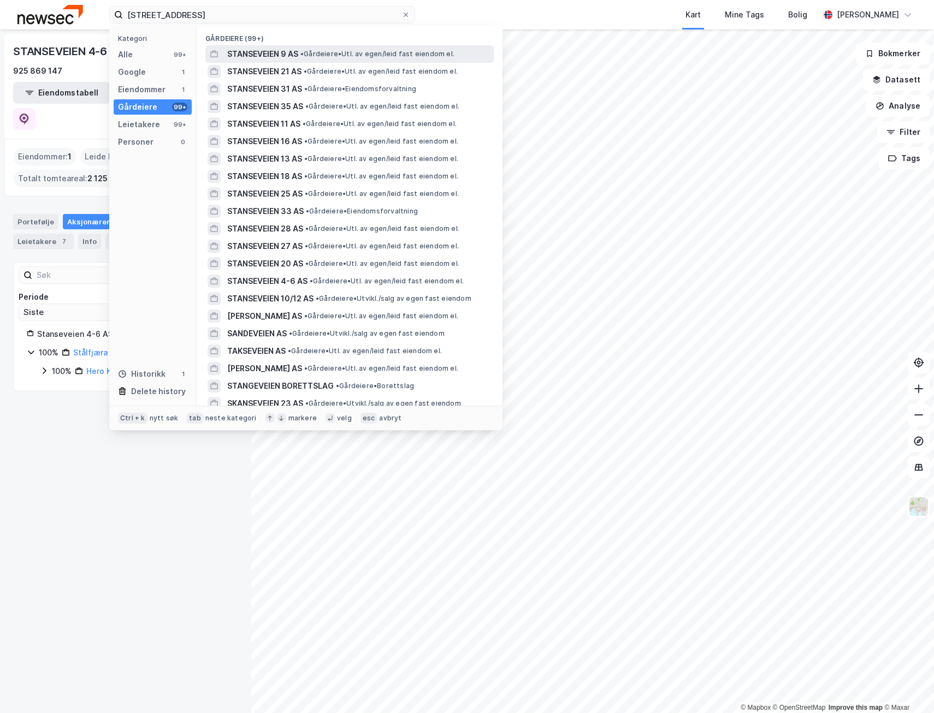
click at [243, 48] on span "STANSEVEIEN 9 AS" at bounding box center [262, 54] width 71 height 13
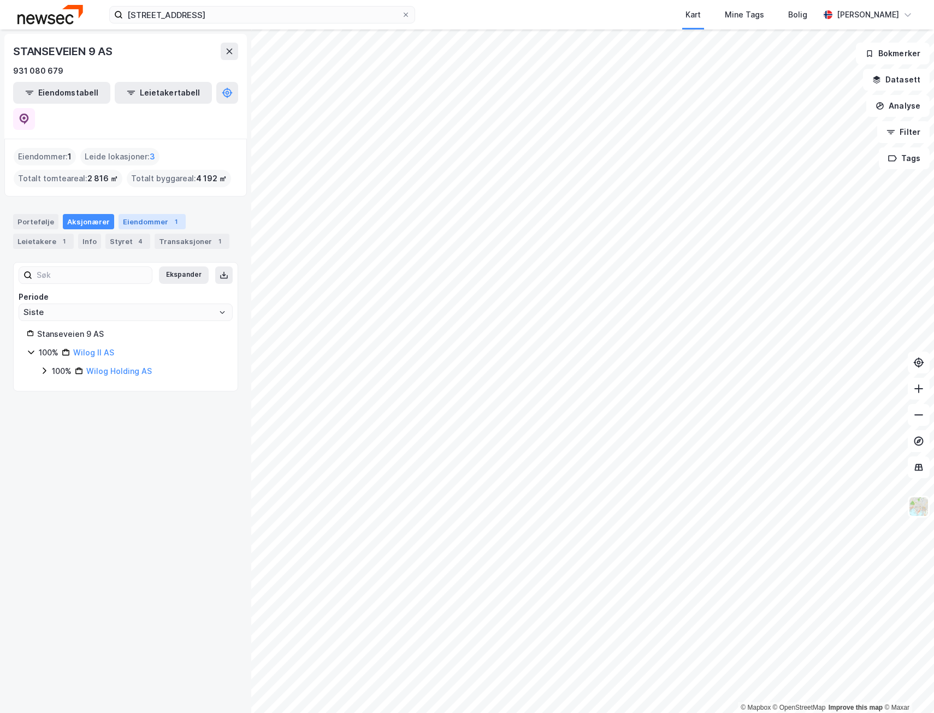
click at [152, 214] on div "Eiendommer 1" at bounding box center [152, 221] width 67 height 15
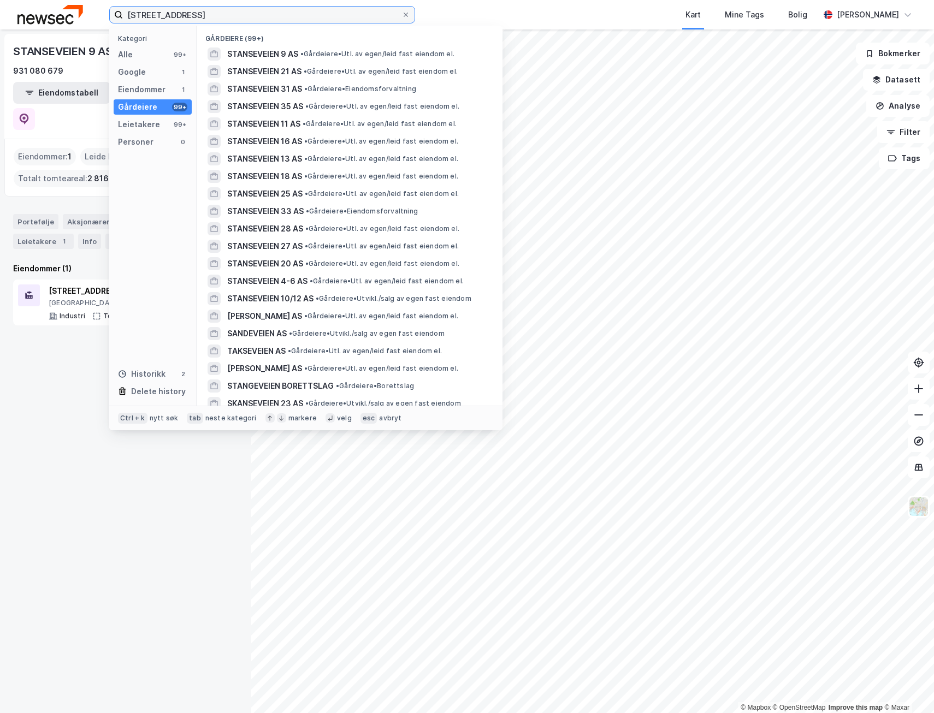
drag, startPoint x: 206, startPoint y: 15, endPoint x: 27, endPoint y: 9, distance: 179.3
click at [27, 9] on div "Stanseveien 9 Kategori Alle 99+ Google 1 Eiendommer 1 Gårdeiere 99+ Leietakere …" at bounding box center [467, 14] width 934 height 29
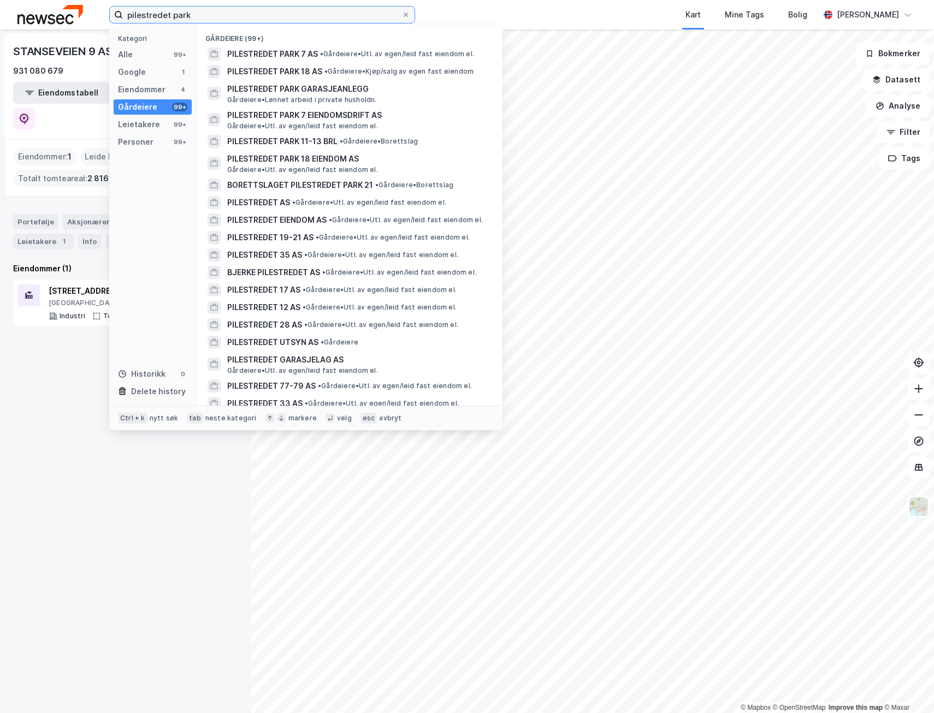
type input "pilestredet park7"
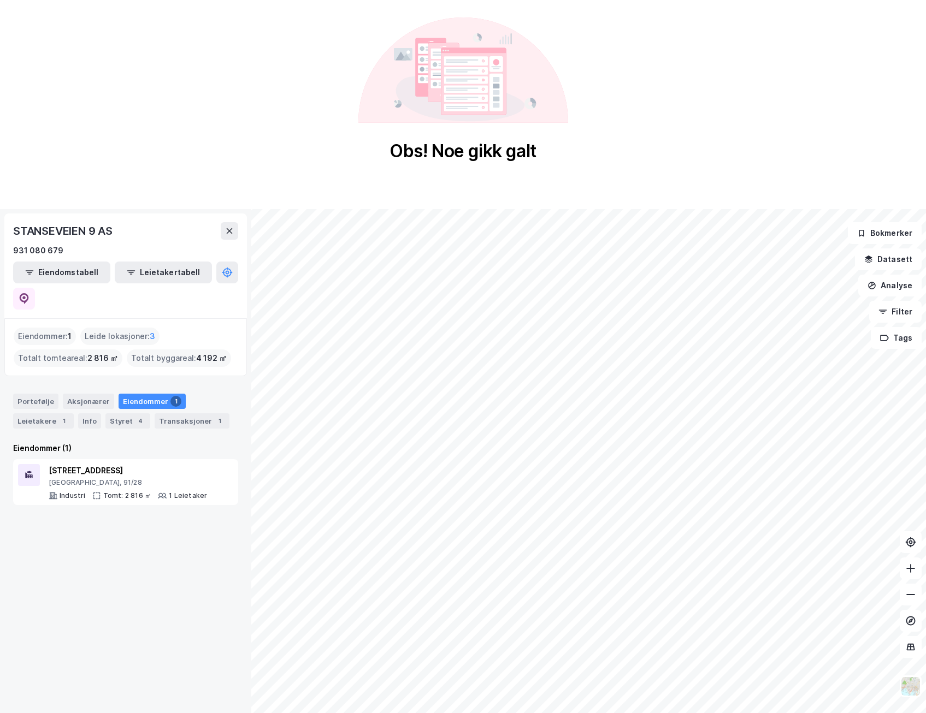
scroll to position [180, 0]
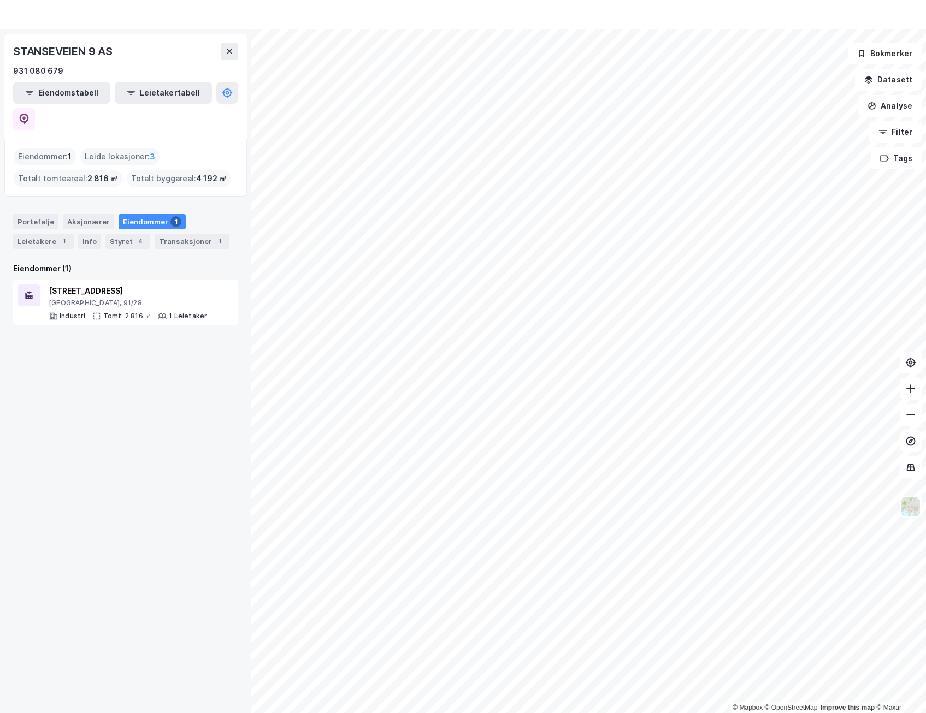
click at [266, 10] on div "Obs! Noe gikk galt © Mapbox © OpenStreetMap Improve this map © Maxar STANSEVEIE…" at bounding box center [463, 266] width 926 height 893
click at [216, 20] on div "Obs! Noe gikk galt © Mapbox © OpenStreetMap Improve this map © Maxar STANSEVEIE…" at bounding box center [463, 266] width 926 height 893
click at [134, 18] on div "Obs! Noe gikk galt © Mapbox © OpenStreetMap Improve this map © Maxar STANSEVEIE…" at bounding box center [463, 266] width 926 height 893
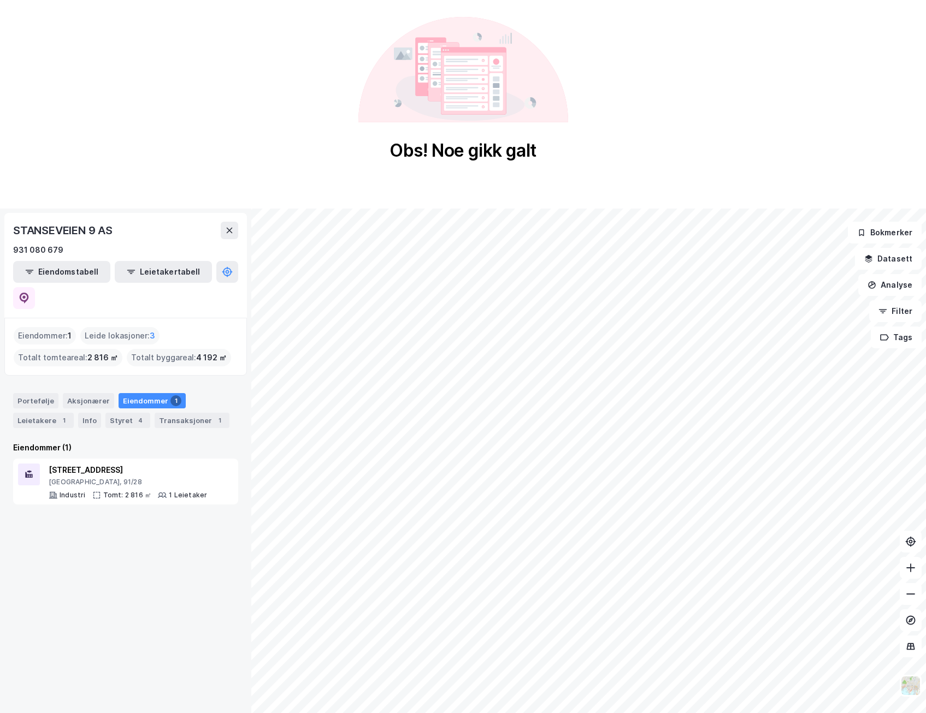
scroll to position [0, 0]
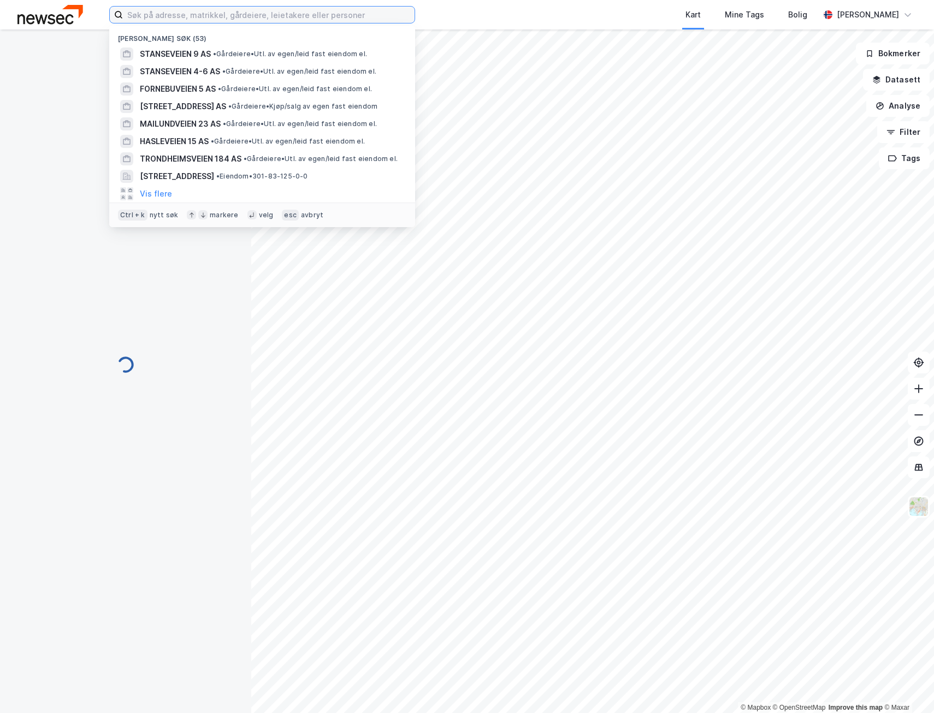
click at [223, 8] on input at bounding box center [269, 15] width 292 height 16
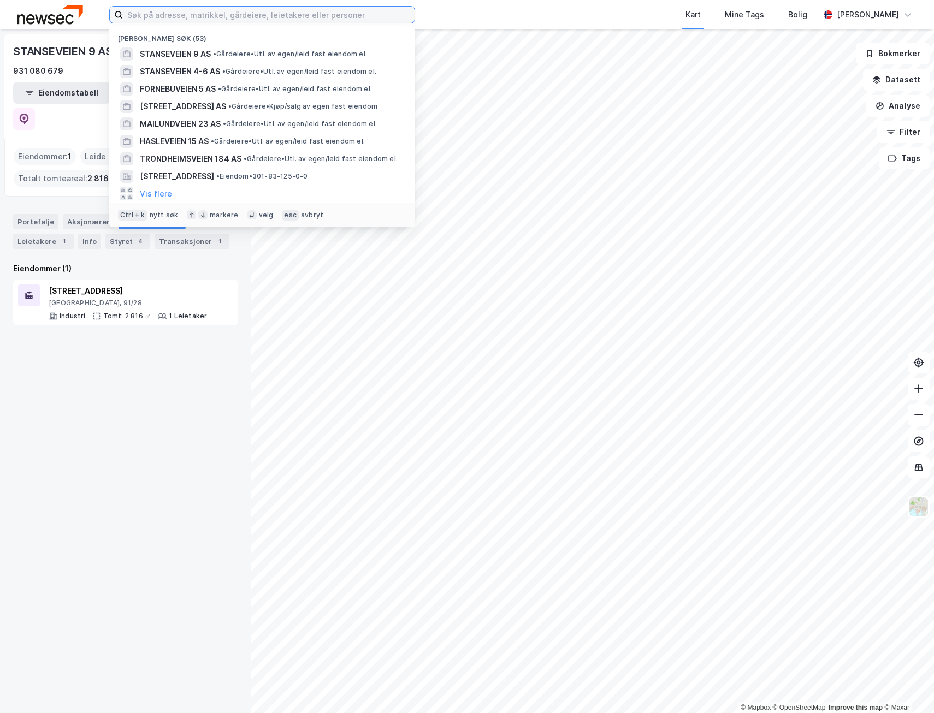
type input "d"
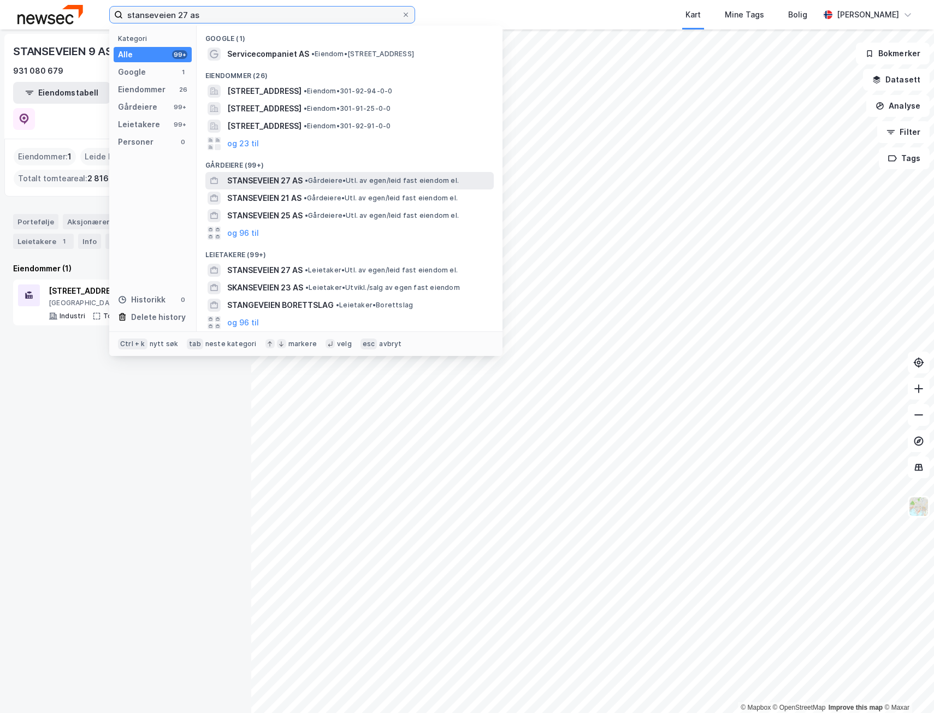
type input "stanseveien 27 as"
click at [255, 180] on span "STANSEVEIEN 27 AS" at bounding box center [264, 180] width 75 height 13
